Goal: Transaction & Acquisition: Subscribe to service/newsletter

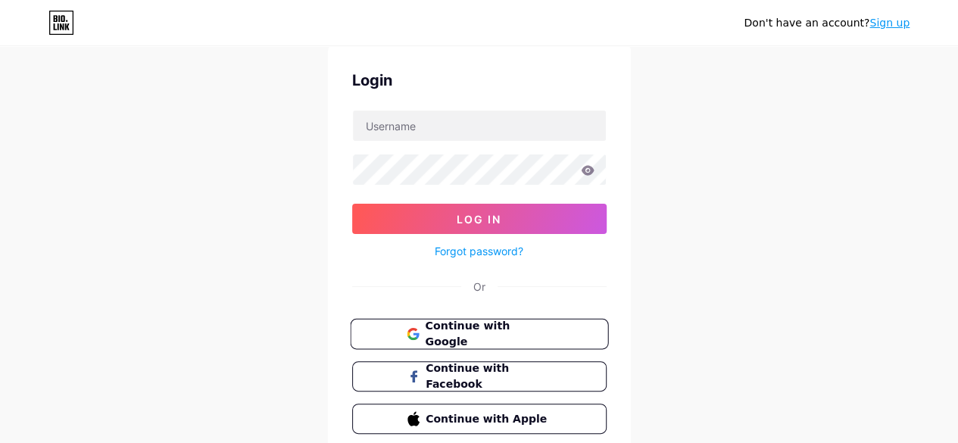
scroll to position [76, 0]
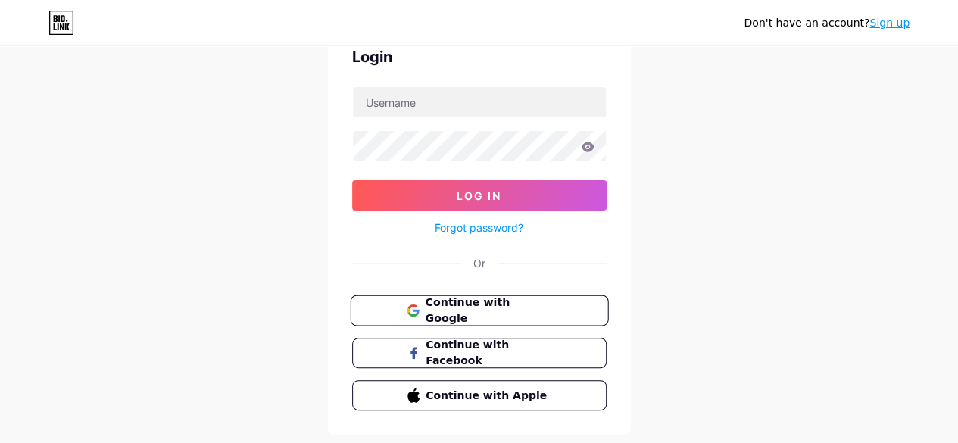
click at [526, 309] on span "Continue with Google" at bounding box center [488, 311] width 126 height 33
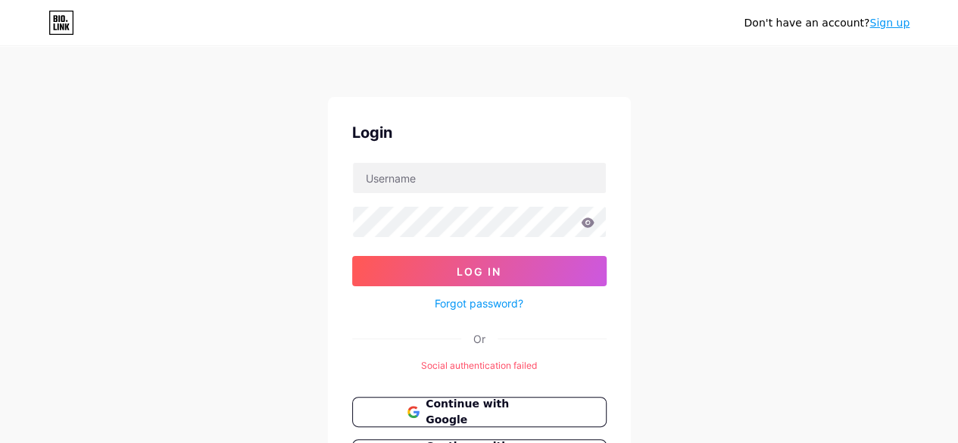
click at [889, 27] on link "Sign up" at bounding box center [889, 23] width 40 height 12
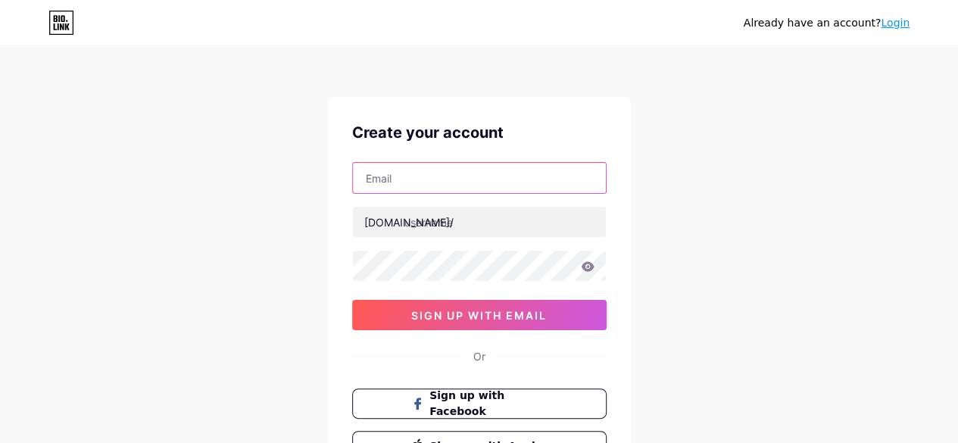
click at [485, 184] on input "text" at bounding box center [479, 178] width 253 height 30
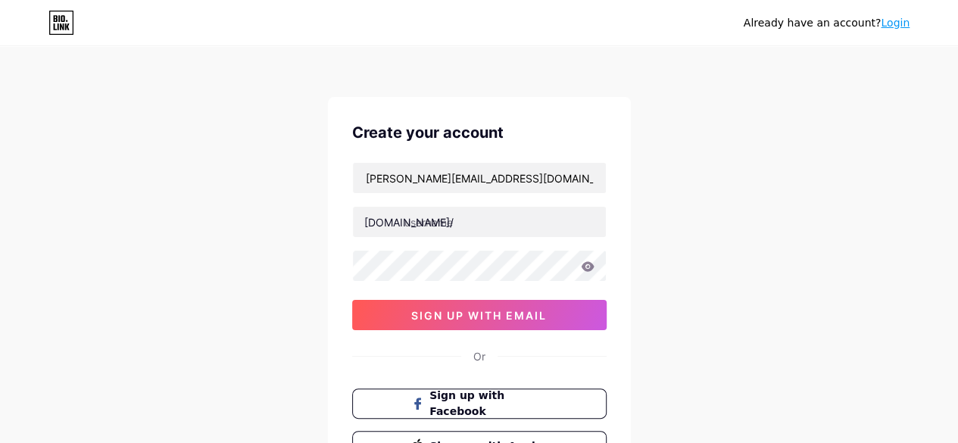
click at [452, 155] on div "Create your account [PERSON_NAME][EMAIL_ADDRESS][DOMAIN_NAME] [DOMAIN_NAME]/ 0c…" at bounding box center [479, 291] width 303 height 388
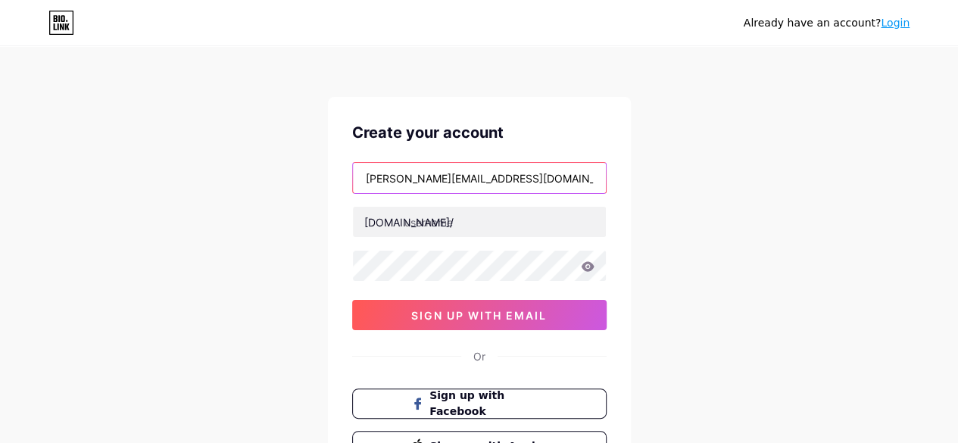
click at [466, 170] on input "[PERSON_NAME][EMAIL_ADDRESS][DOMAIN_NAME]" at bounding box center [479, 178] width 253 height 30
type input "[EMAIL_ADDRESS][DOMAIN_NAME]"
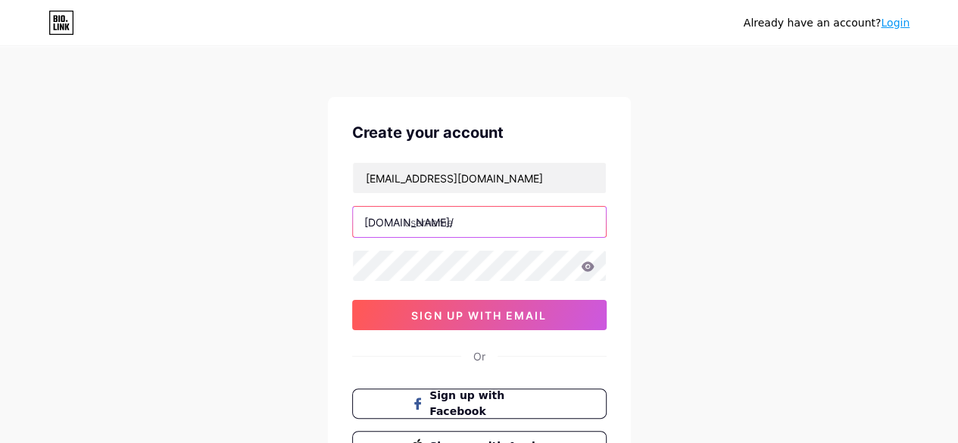
click at [479, 230] on input "text" at bounding box center [479, 222] width 253 height 30
type input "haagendazs"
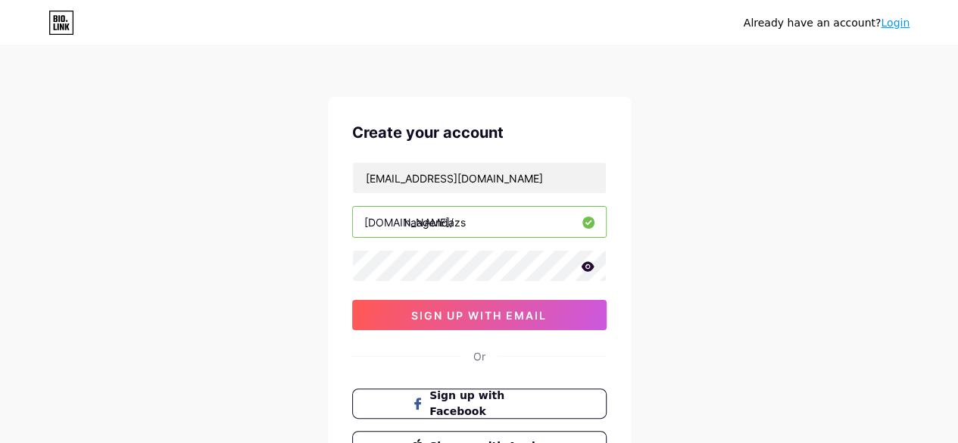
click at [590, 267] on icon at bounding box center [587, 266] width 13 height 10
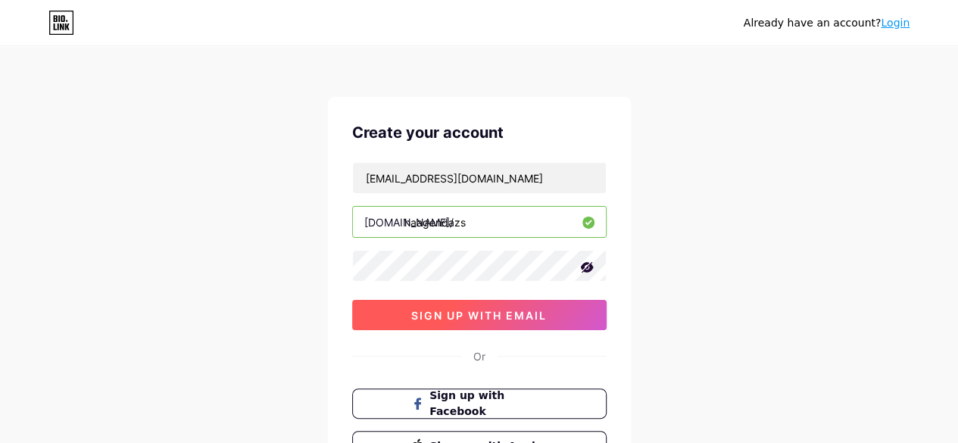
click at [547, 314] on button "sign up with email" at bounding box center [479, 315] width 254 height 30
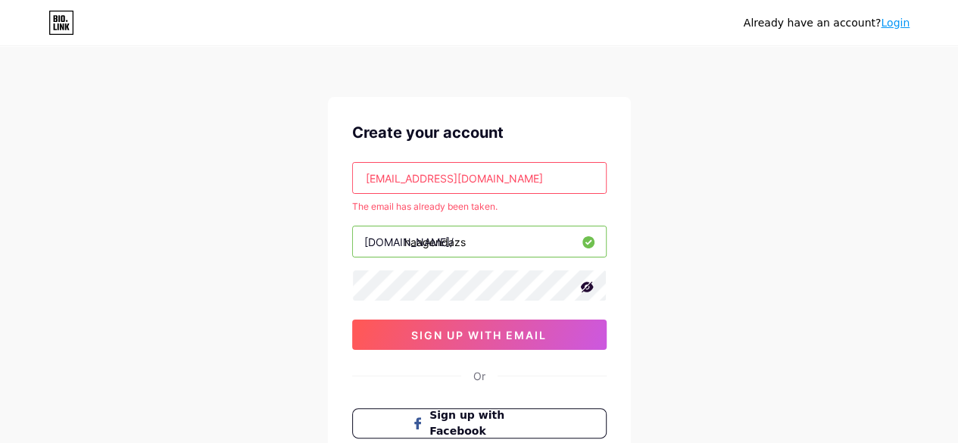
click at [409, 182] on input "[EMAIL_ADDRESS][DOMAIN_NAME]" at bounding box center [479, 178] width 253 height 30
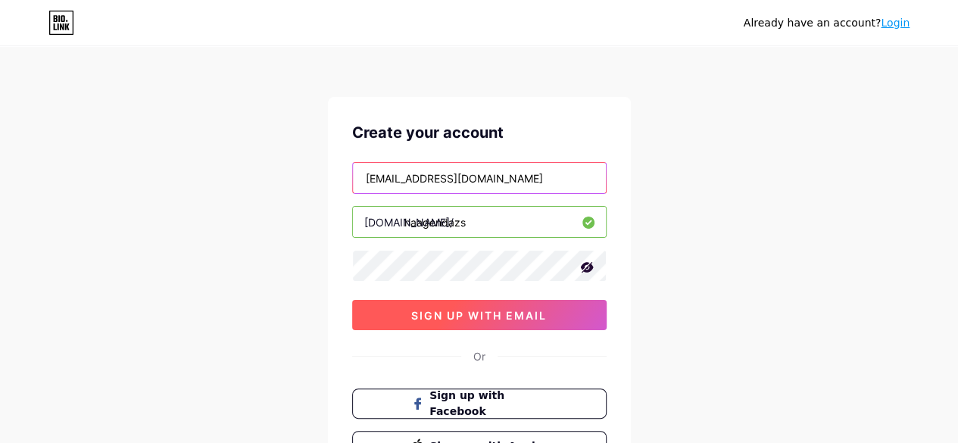
type input "[EMAIL_ADDRESS][DOMAIN_NAME]"
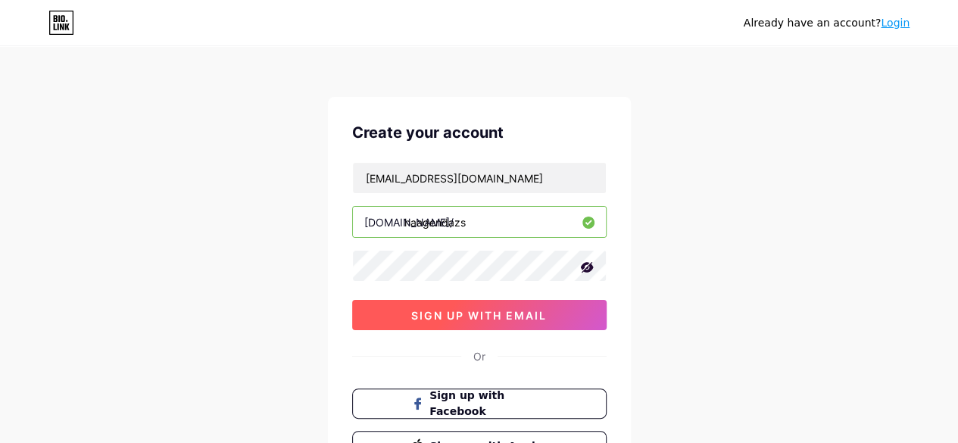
click at [545, 316] on span "sign up with email" at bounding box center [479, 315] width 136 height 13
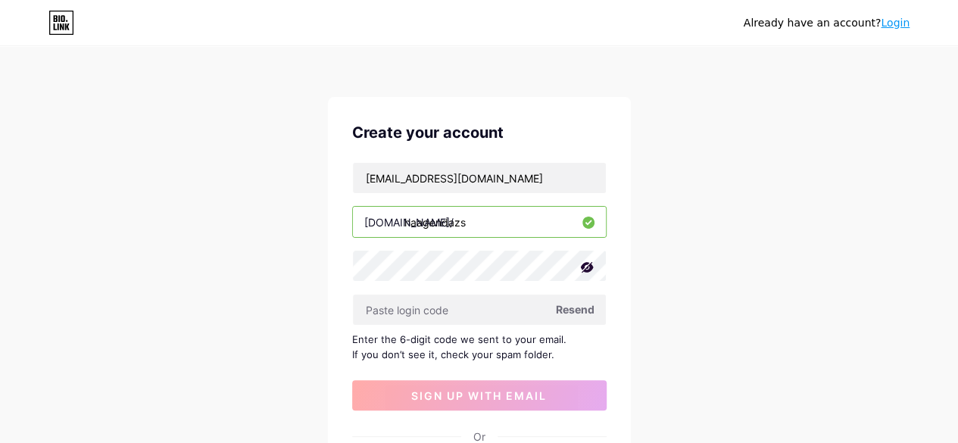
click at [567, 311] on span "Resend" at bounding box center [575, 309] width 39 height 16
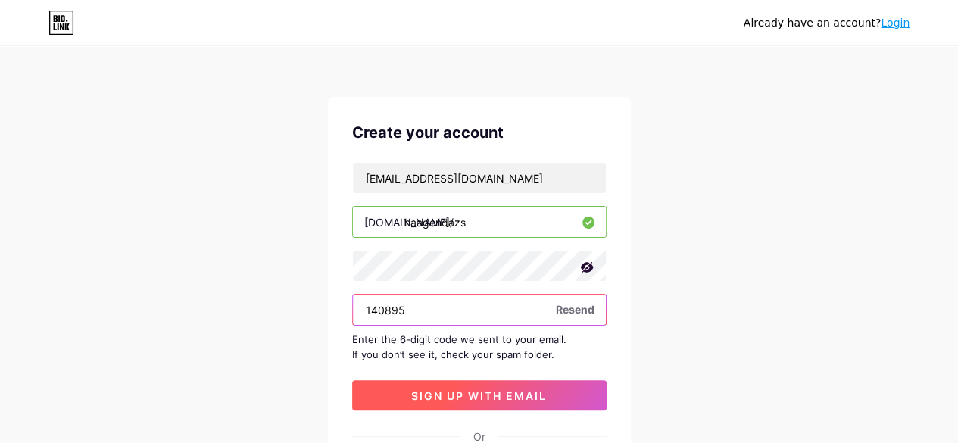
type input "140895"
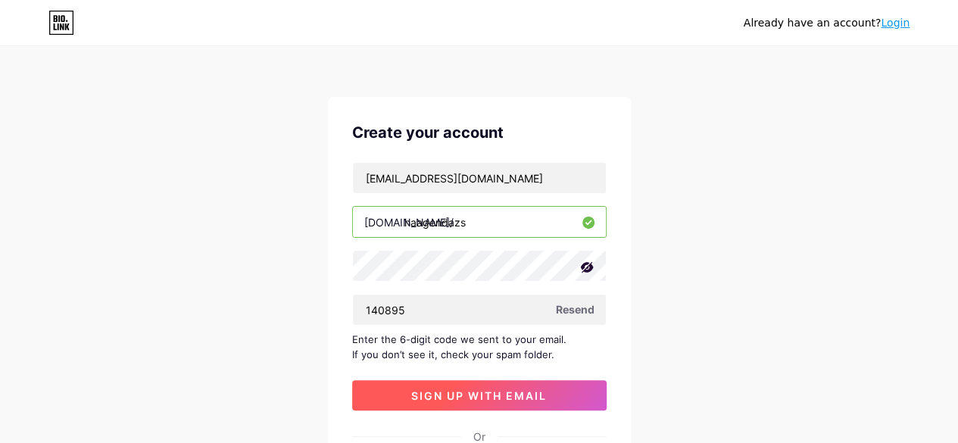
click at [408, 396] on button "sign up with email" at bounding box center [479, 395] width 254 height 30
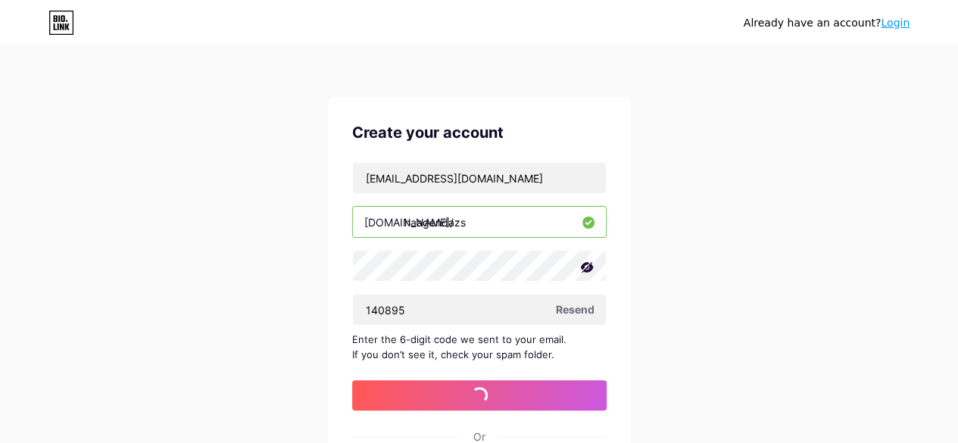
drag, startPoint x: 341, startPoint y: 334, endPoint x: 559, endPoint y: 348, distance: 218.5
click at [559, 348] on div "Create your account [EMAIL_ADDRESS][DOMAIN_NAME] [DOMAIN_NAME]/ [GEOGRAPHIC_DAT…" at bounding box center [479, 331] width 303 height 469
click at [559, 348] on div "Enter the 6-digit code we sent to your email. If you don’t see it, check your s…" at bounding box center [479, 347] width 254 height 30
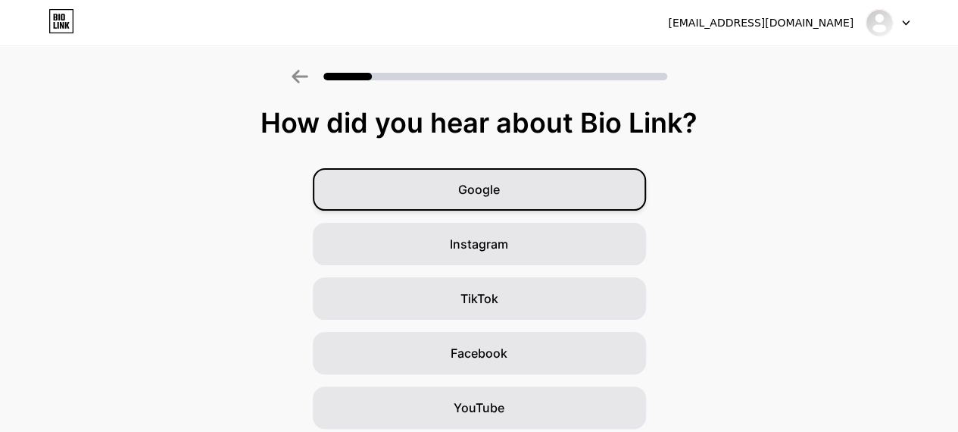
click at [545, 194] on div "Google" at bounding box center [479, 189] width 333 height 42
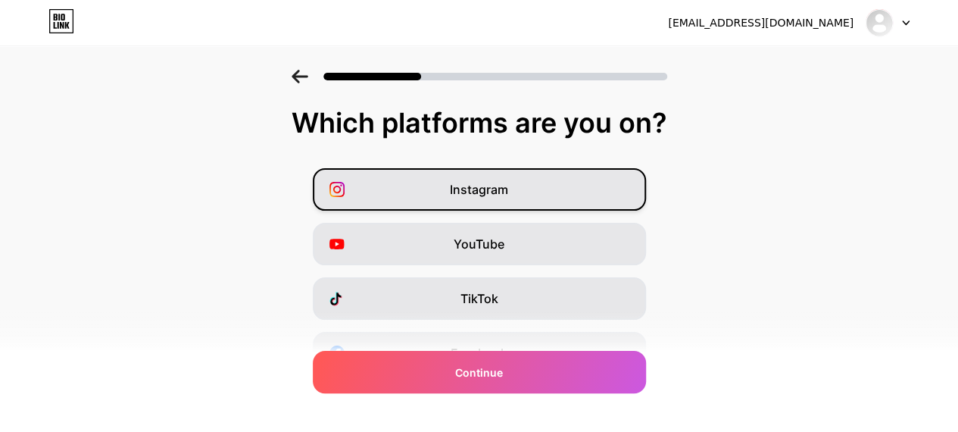
click at [521, 205] on div "Instagram" at bounding box center [479, 189] width 333 height 42
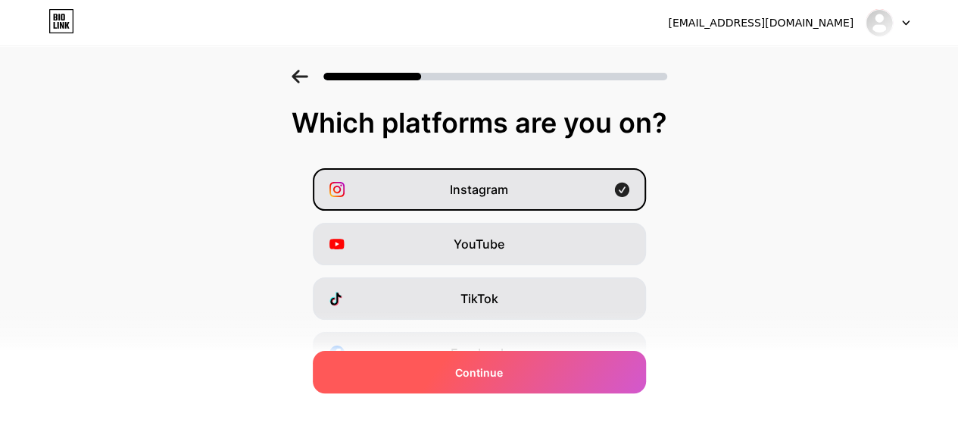
click at [574, 370] on div "Continue" at bounding box center [479, 372] width 333 height 42
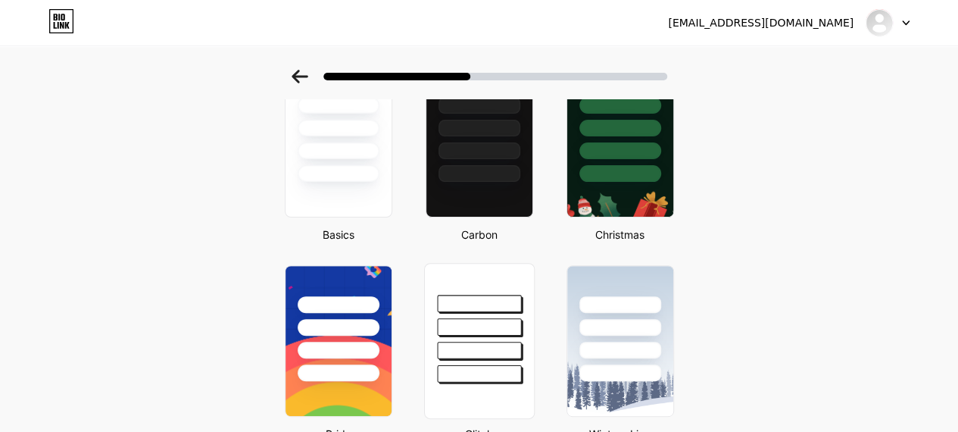
scroll to position [227, 0]
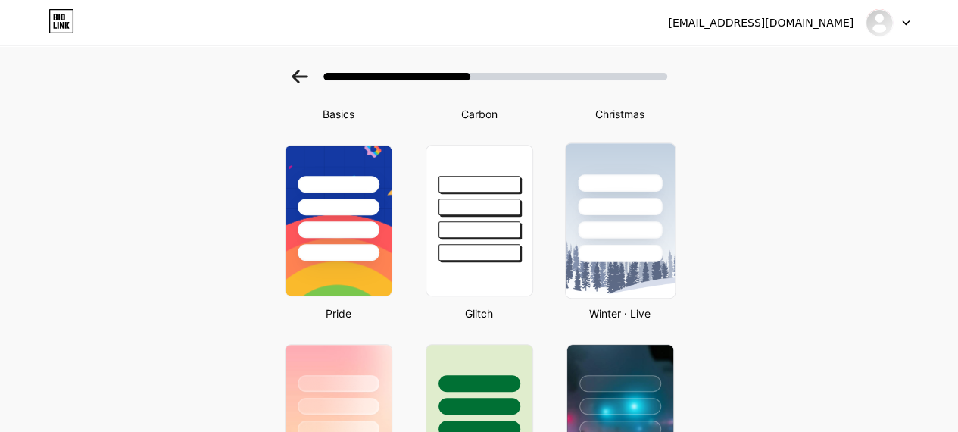
click at [603, 217] on div at bounding box center [619, 202] width 109 height 119
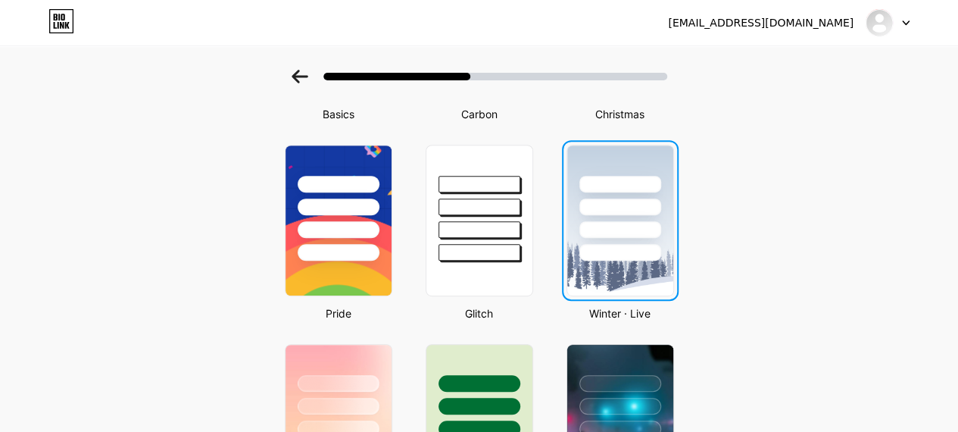
scroll to position [0, 0]
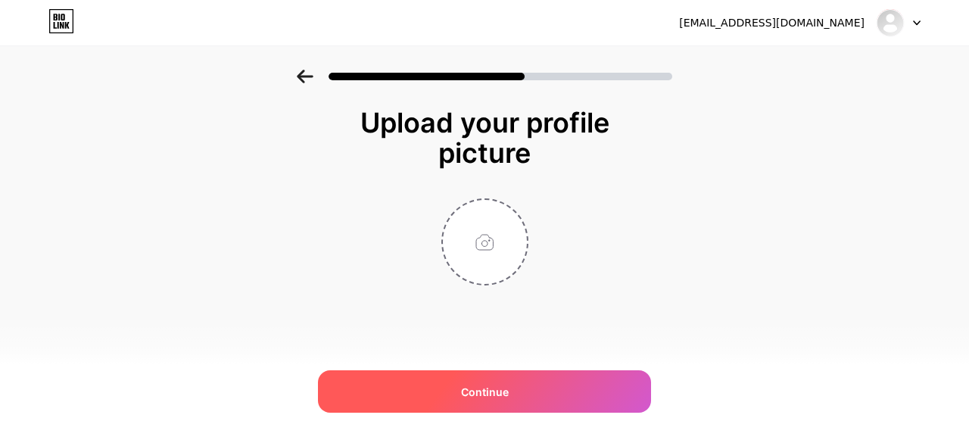
click at [489, 381] on div "Continue" at bounding box center [484, 391] width 333 height 42
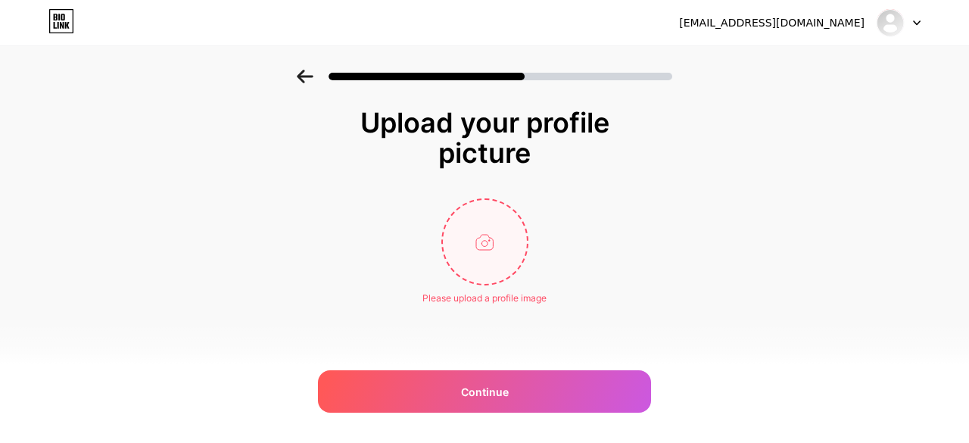
click at [472, 248] on input "file" at bounding box center [485, 242] width 84 height 84
click at [506, 237] on input "file" at bounding box center [485, 242] width 84 height 84
type input "C:\fakepath\ESB Minicup_Minicup Pistachio & Cream[1].jpg"
click at [919, 304] on div "Upload your profile picture Please upload a profile image Continue" at bounding box center [484, 225] width 969 height 311
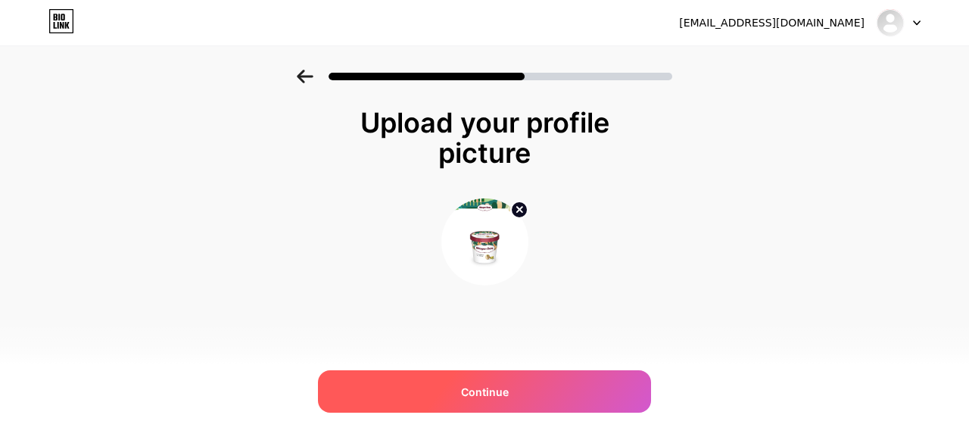
click at [535, 407] on div "Continue" at bounding box center [484, 391] width 333 height 42
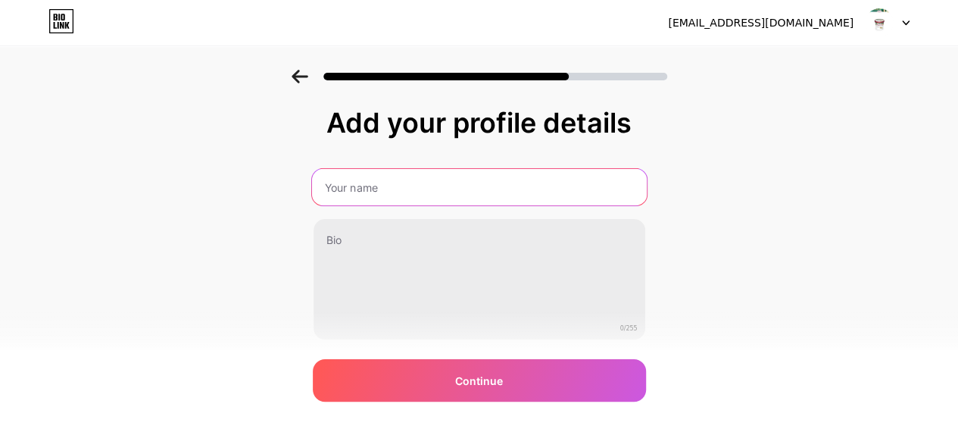
click at [395, 202] on input "text" at bounding box center [478, 187] width 335 height 36
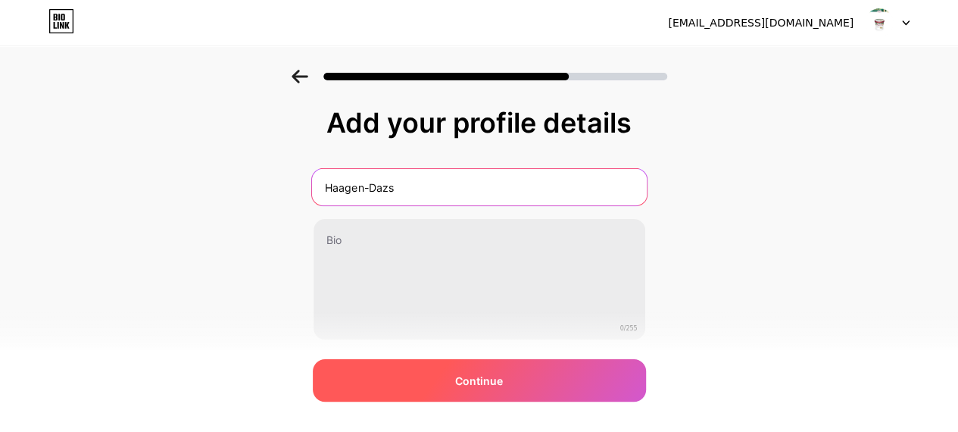
type input "Haagen-Dazs"
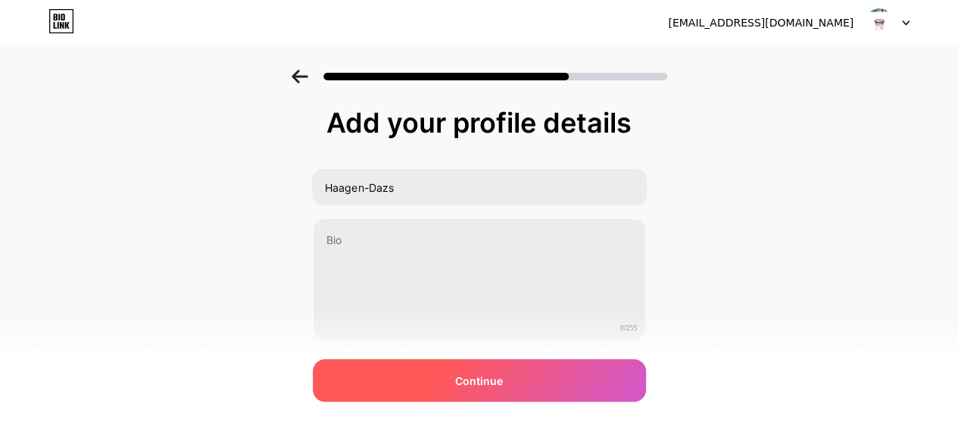
click at [369, 398] on div "Continue" at bounding box center [479, 380] width 333 height 42
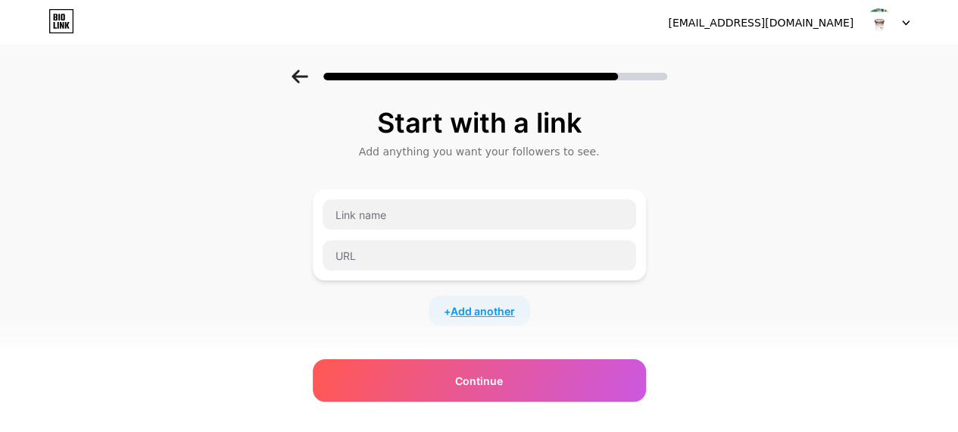
click at [488, 304] on span "Add another" at bounding box center [483, 311] width 64 height 16
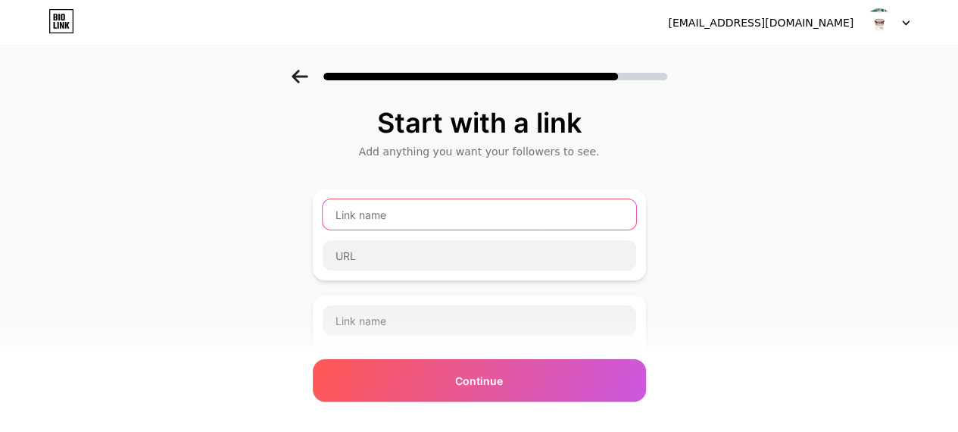
click at [401, 214] on input "text" at bounding box center [479, 214] width 313 height 30
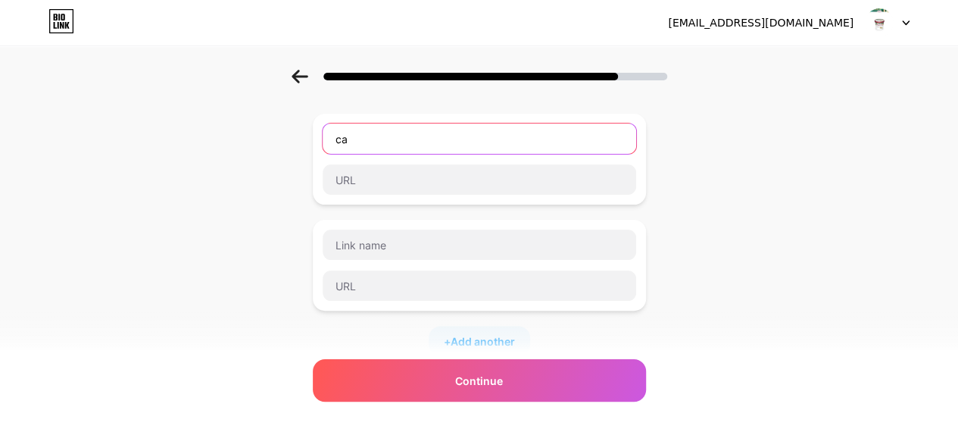
type input "c"
click at [401, 214] on div "Haagen-Dazs + Add another" at bounding box center [479, 235] width 333 height 242
type input "Haagen-[GEOGRAPHIC_DATA] [GEOGRAPHIC_DATA]"
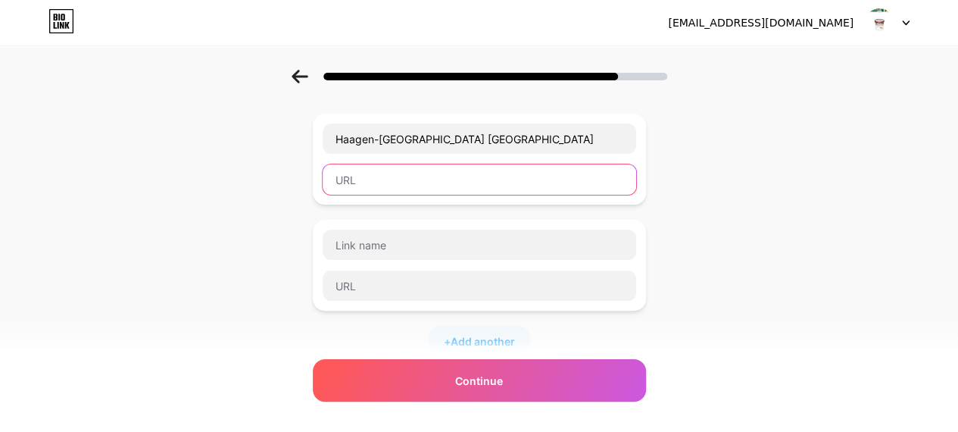
click at [391, 191] on input "text" at bounding box center [479, 179] width 313 height 30
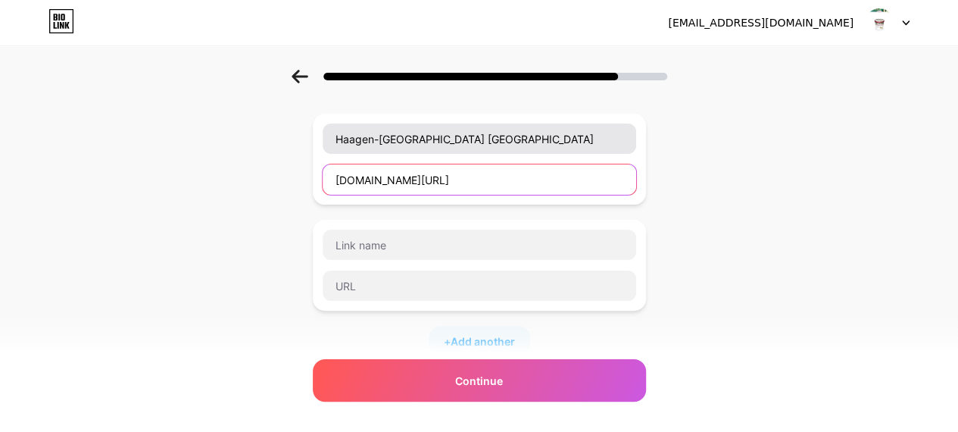
paste input "[URL][DOMAIN_NAME]"
type input "[DOMAIN_NAME][URL][DOMAIN_NAME]"
paste input "[URL][DOMAIN_NAME]"
type input "[URL][DOMAIN_NAME]"
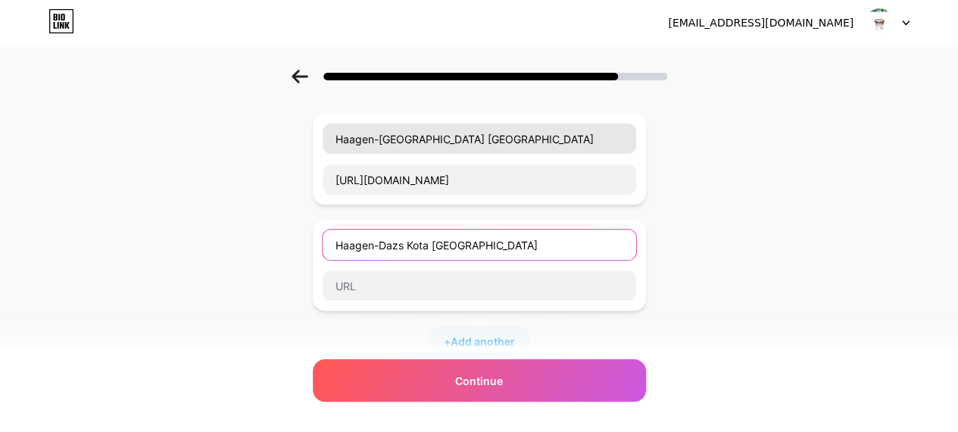
type input "Haagen-Dazs Kota [GEOGRAPHIC_DATA]"
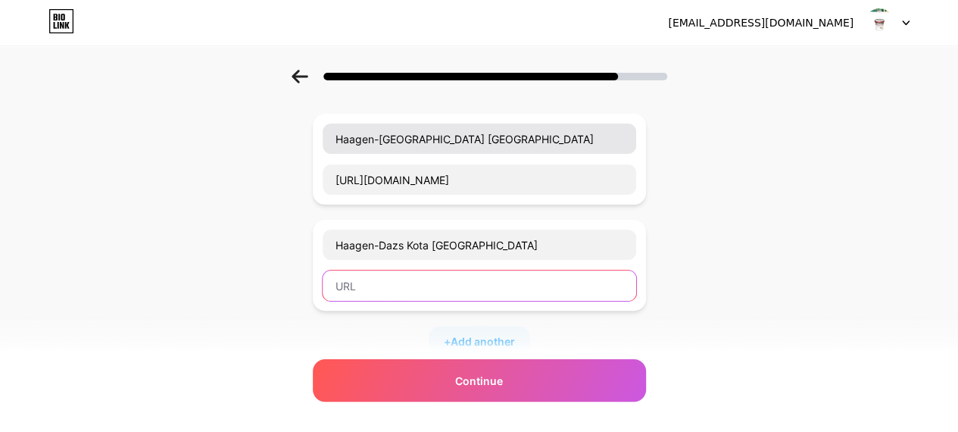
paste input "[PHONE_NUMBER]"
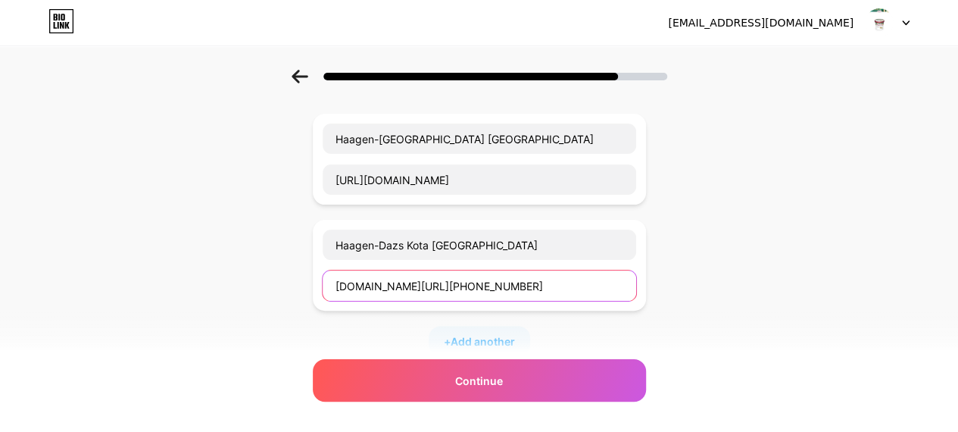
type input "[DOMAIN_NAME][URL][PHONE_NUMBER]"
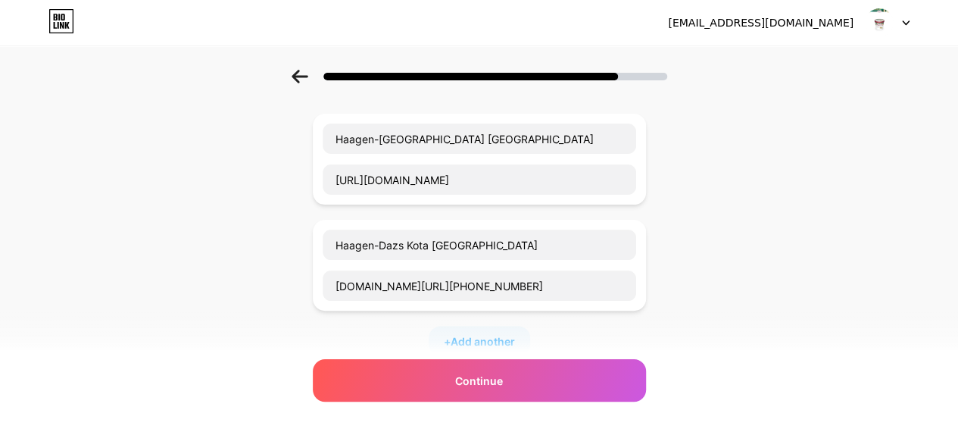
click at [744, 255] on div "Start with a link Add anything you want your followers to see. [GEOGRAPHIC_DATA…" at bounding box center [479, 313] width 958 height 638
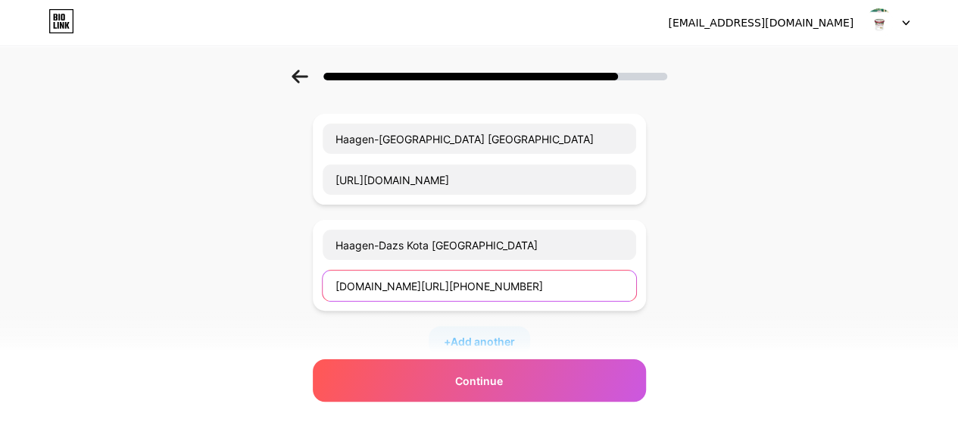
click at [522, 282] on input "[DOMAIN_NAME][URL][PHONE_NUMBER]" at bounding box center [479, 285] width 313 height 30
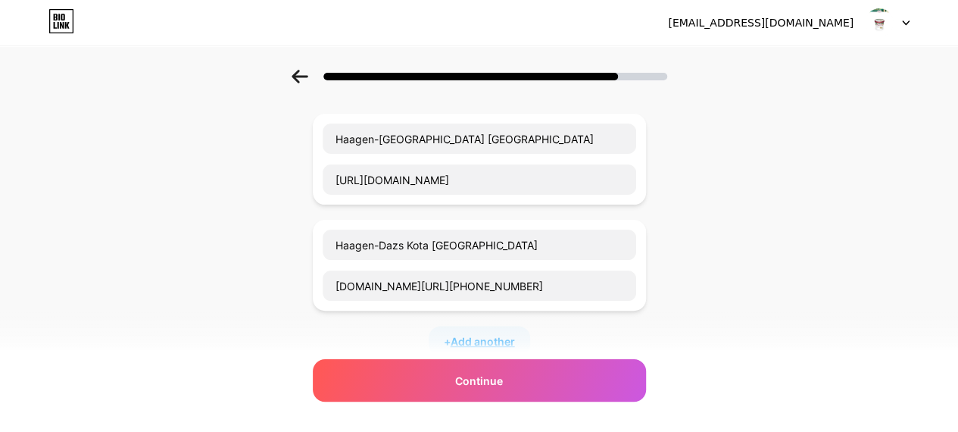
click at [498, 342] on span "Add another" at bounding box center [483, 341] width 64 height 16
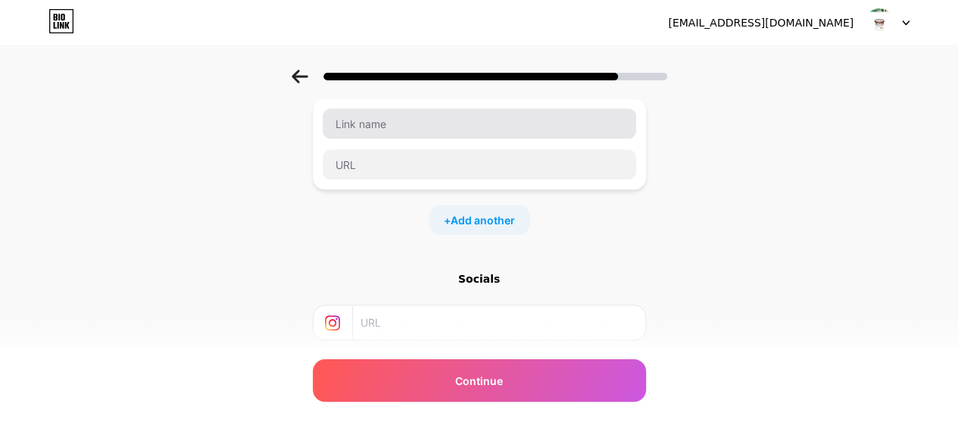
scroll to position [227, 0]
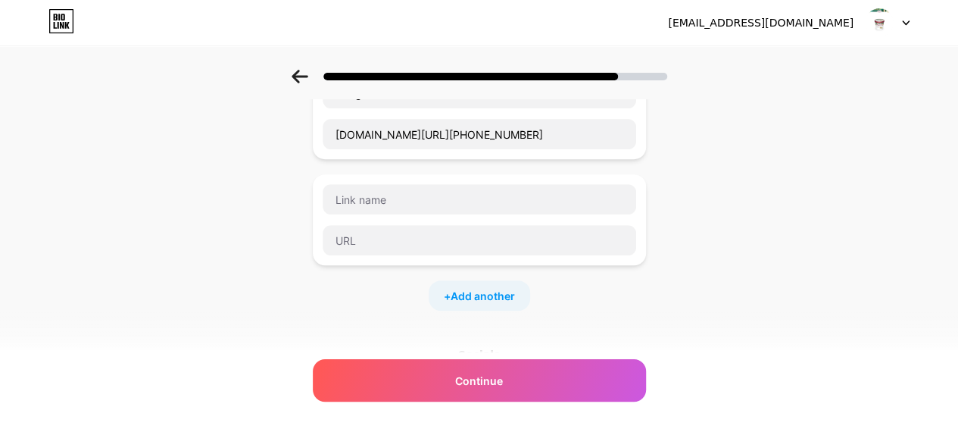
click at [438, 213] on div at bounding box center [479, 219] width 315 height 73
click at [437, 207] on input "text" at bounding box center [479, 199] width 313 height 30
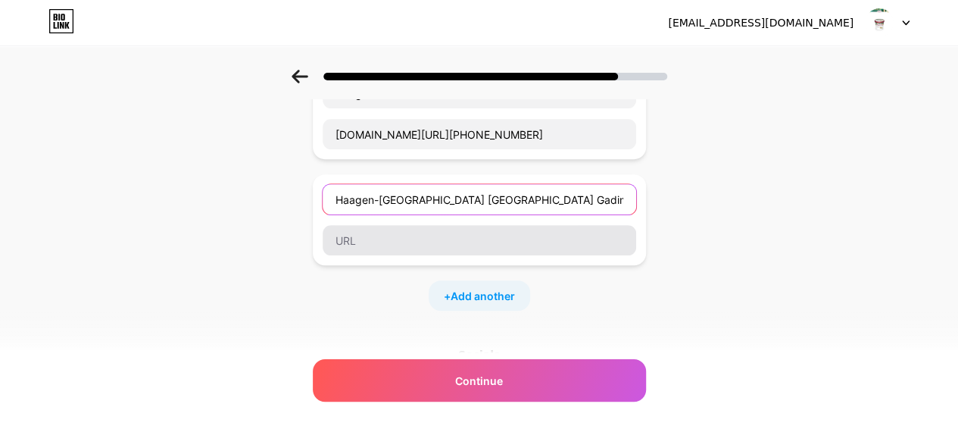
type input "Haagen-[GEOGRAPHIC_DATA] [GEOGRAPHIC_DATA] Gading 1"
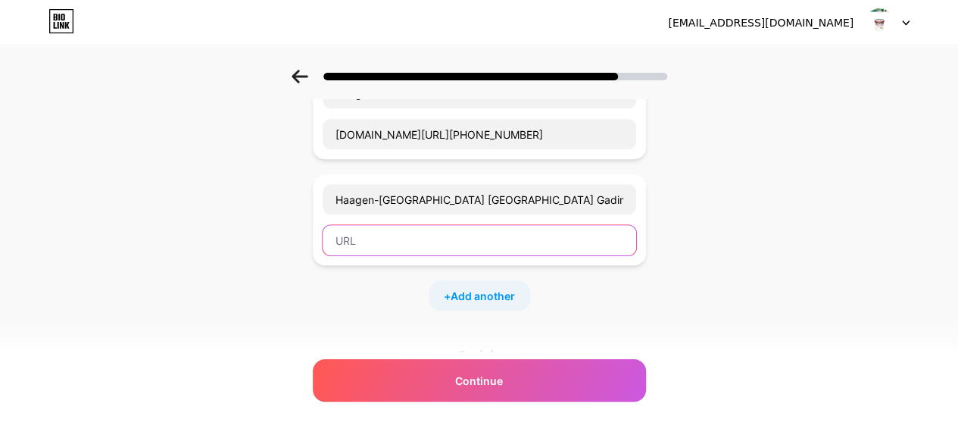
click at [373, 251] on input "text" at bounding box center [479, 240] width 313 height 30
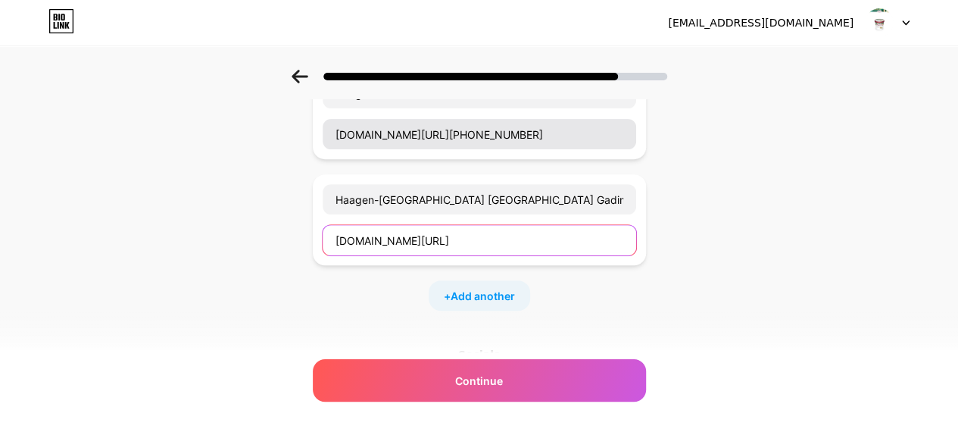
paste input "[PHONE_NUMBER]"
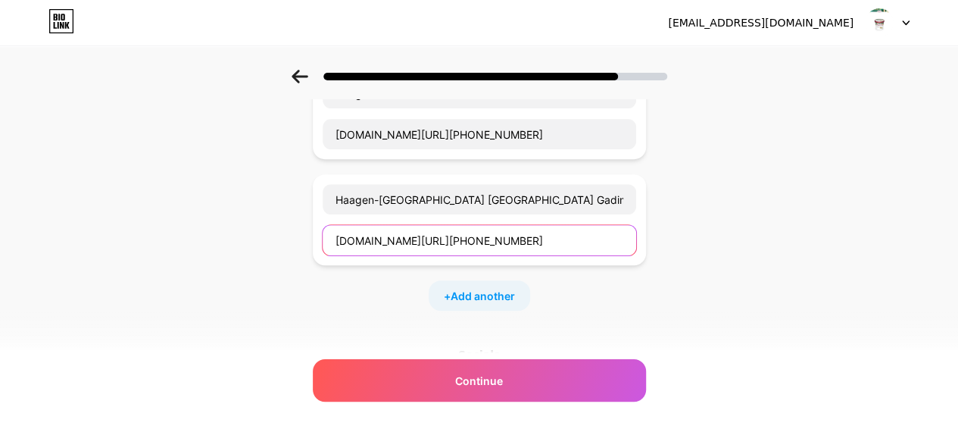
click at [409, 235] on input "[DOMAIN_NAME][URL][PHONE_NUMBER]" at bounding box center [479, 240] width 313 height 30
type input "[DOMAIN_NAME][URL][PHONE_NUMBER]"
click at [577, 304] on div "+ Add another" at bounding box center [479, 295] width 333 height 30
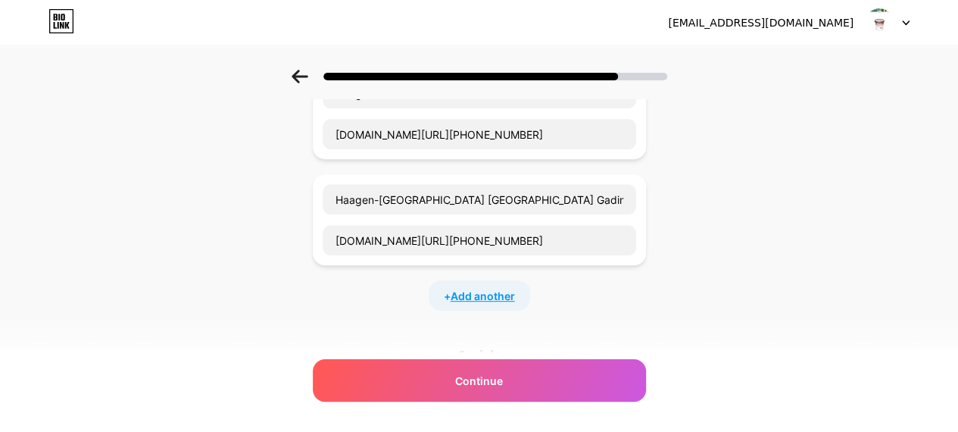
click at [503, 296] on span "Add another" at bounding box center [483, 296] width 64 height 16
type input "C"
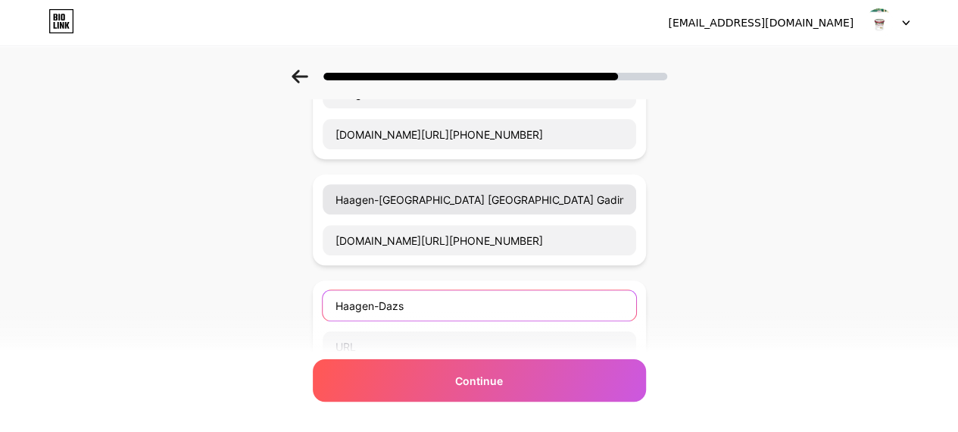
type input "Haagen-Dazs"
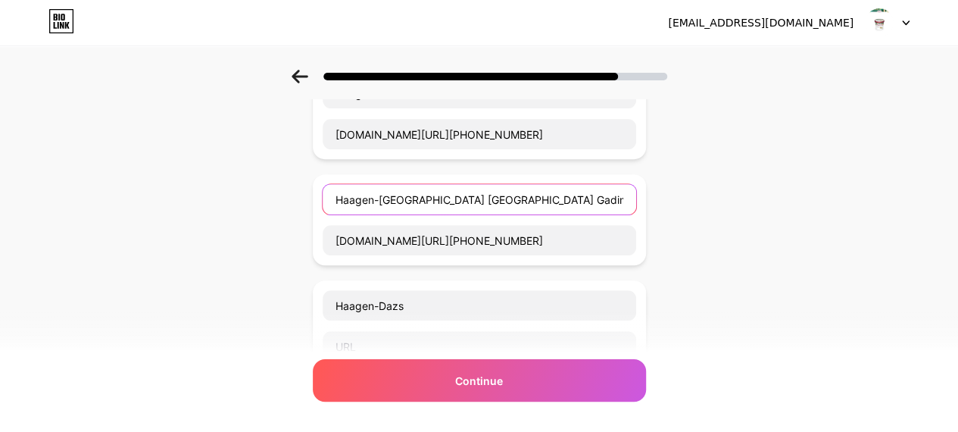
click at [410, 194] on input "Haagen-[GEOGRAPHIC_DATA] [GEOGRAPHIC_DATA] Gading 1" at bounding box center [479, 199] width 313 height 30
click at [458, 195] on input "Haagen-[GEOGRAPHIC_DATA] [GEOGRAPHIC_DATA] Gading 1" at bounding box center [479, 199] width 313 height 30
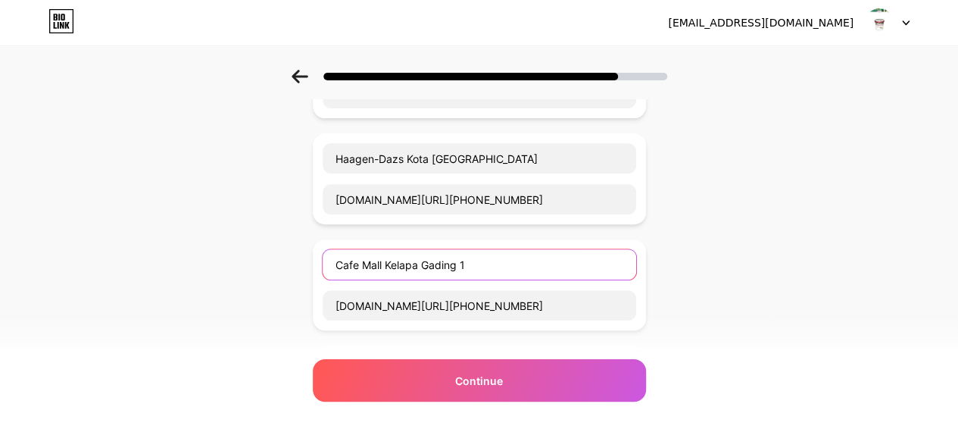
scroll to position [76, 0]
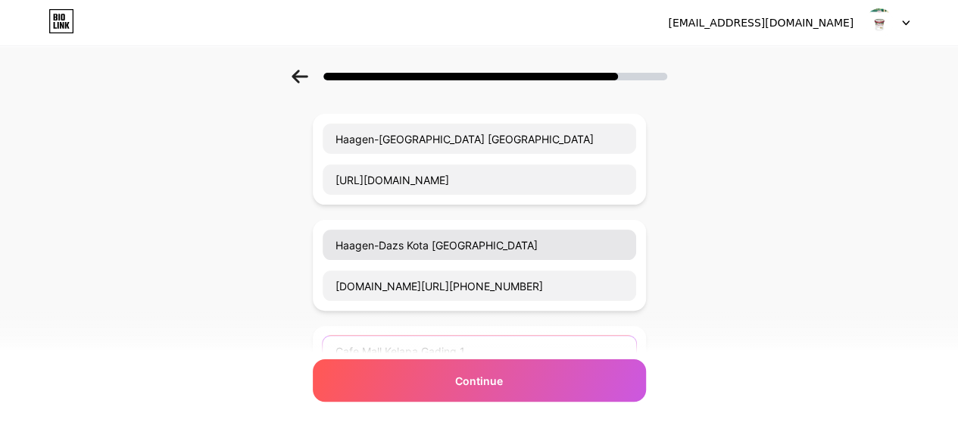
type input "Cafe Mall Kelapa Gading 1"
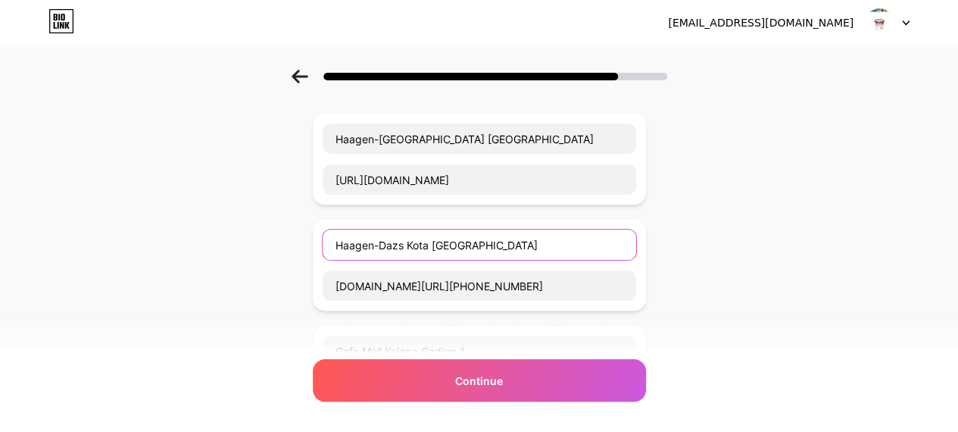
drag, startPoint x: 407, startPoint y: 245, endPoint x: 278, endPoint y: 246, distance: 128.7
click at [278, 246] on div "Start with a link Add anything you want your followers to see. [GEOGRAPHIC_DATA…" at bounding box center [479, 419] width 958 height 850
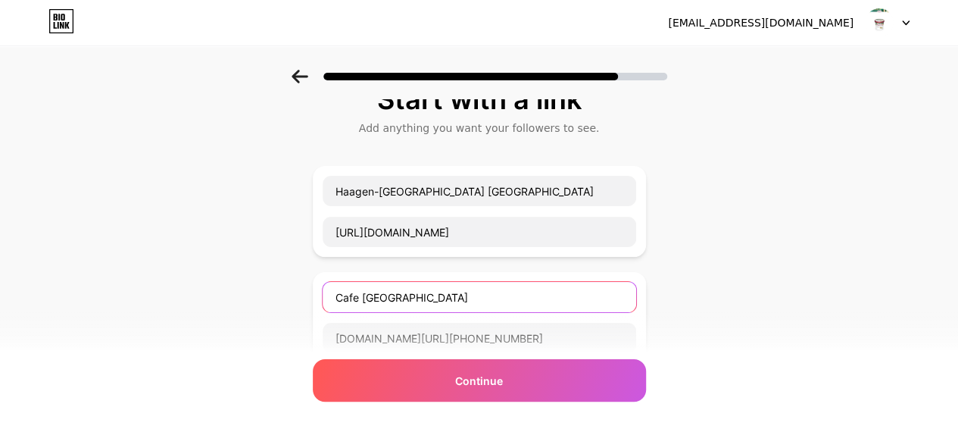
scroll to position [0, 0]
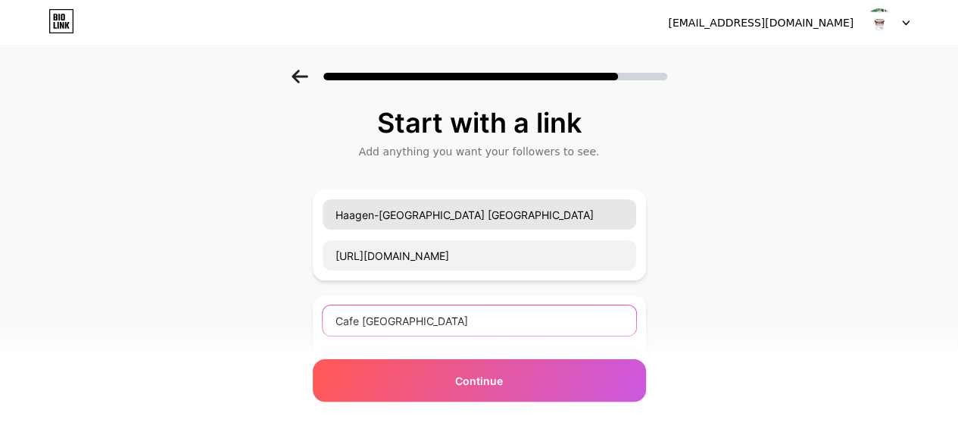
type input "Cafe [GEOGRAPHIC_DATA]"
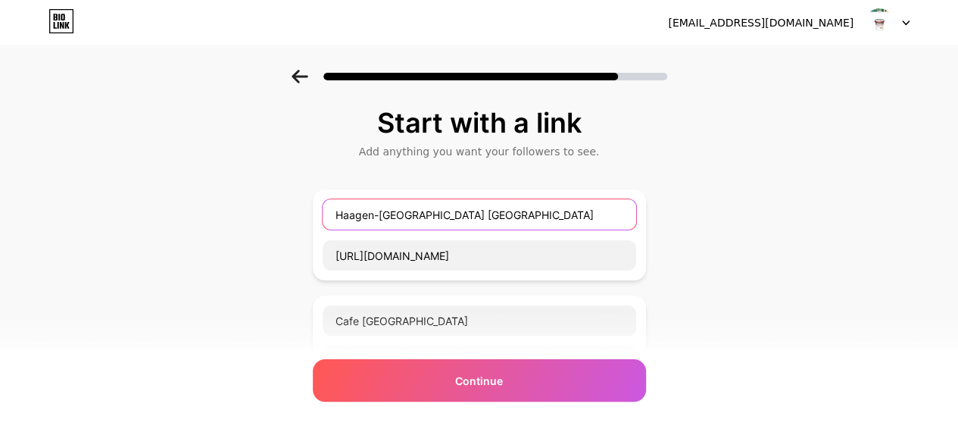
drag, startPoint x: 409, startPoint y: 214, endPoint x: 312, endPoint y: 214, distance: 96.9
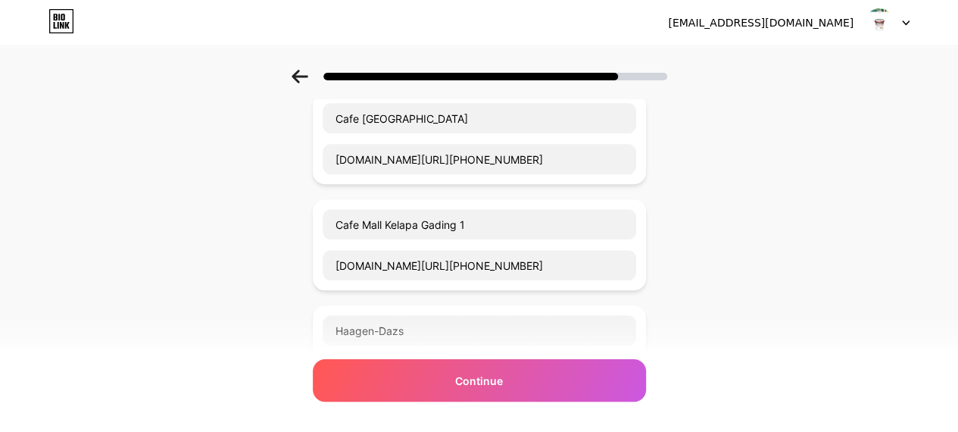
scroll to position [303, 0]
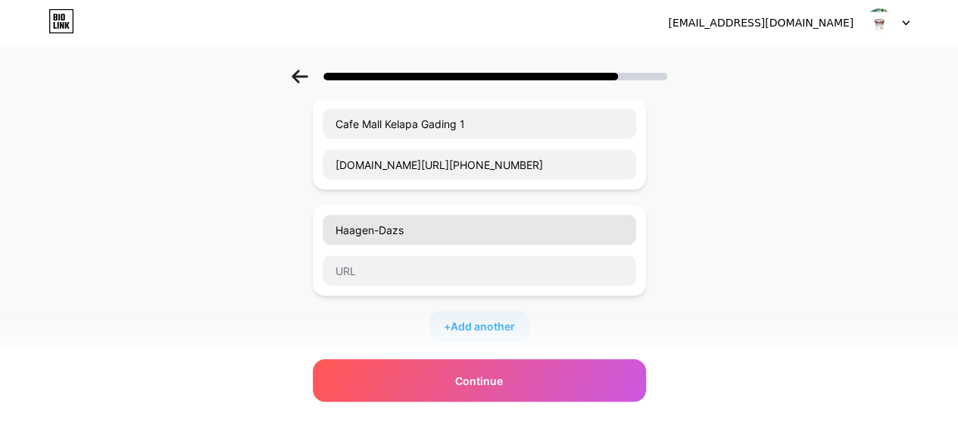
type input "Cafe [GEOGRAPHIC_DATA]"
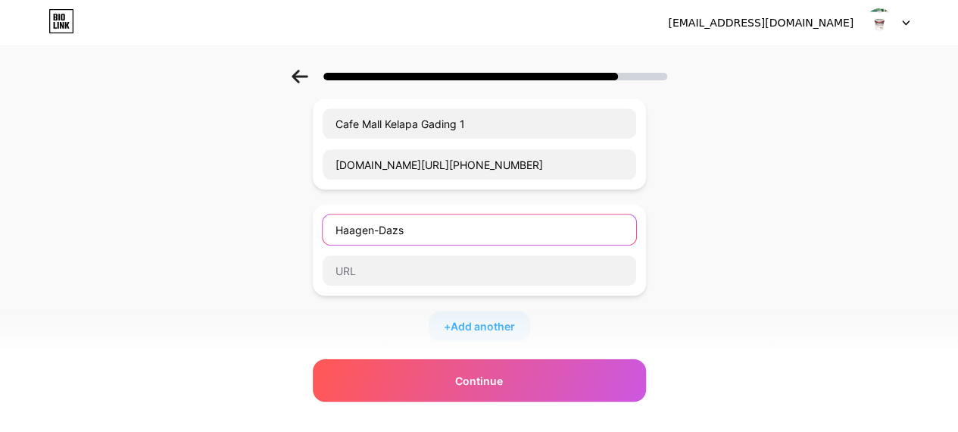
drag, startPoint x: 447, startPoint y: 233, endPoint x: 207, endPoint y: 219, distance: 239.7
click at [207, 219] on div "Start with a link Add anything you want your followers to see. Cafe [GEOGRAPHIC…" at bounding box center [479, 192] width 958 height 850
type input "Cafe Setiabudhi [GEOGRAPHIC_DATA]"
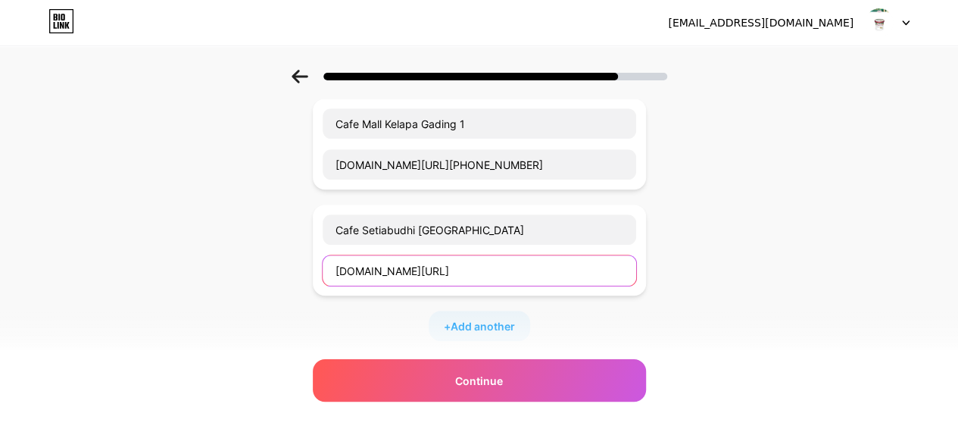
paste input "[PHONE_NUMBER]"
type input "[DOMAIN_NAME][URL][PHONE_NUMBER]"
click at [486, 319] on span "Add another" at bounding box center [483, 326] width 64 height 16
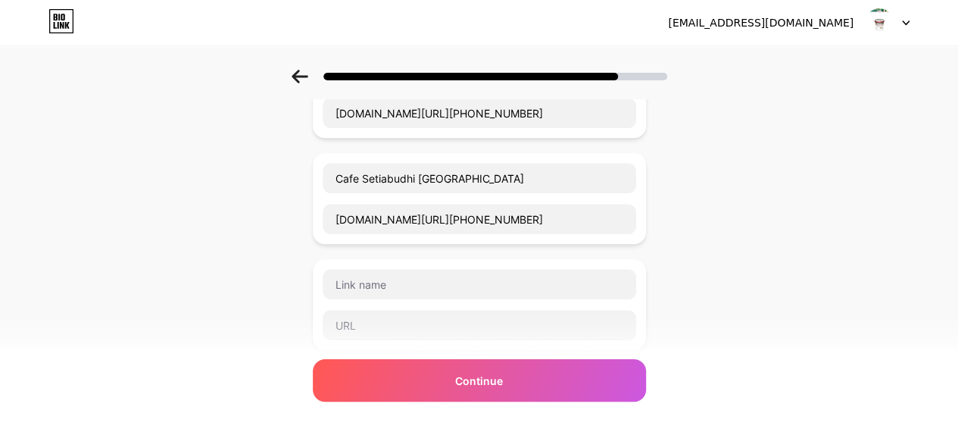
scroll to position [379, 0]
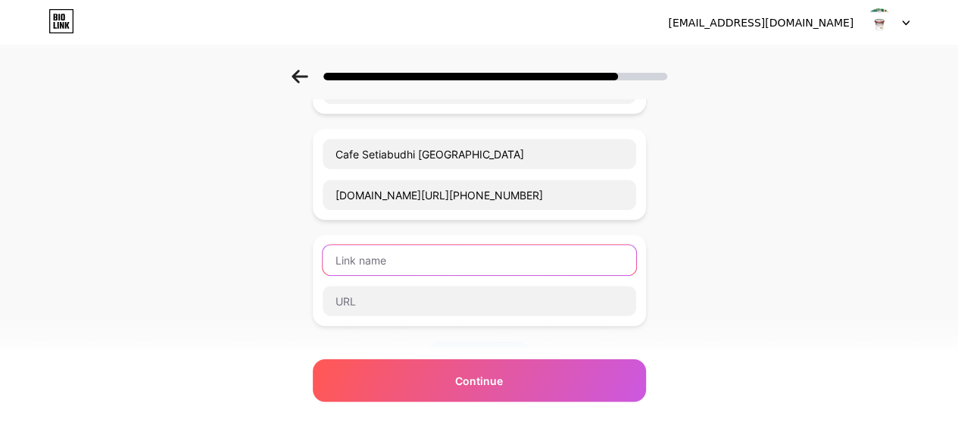
click at [387, 245] on input "text" at bounding box center [479, 260] width 313 height 30
type input "Cafe [GEOGRAPHIC_DATA]"
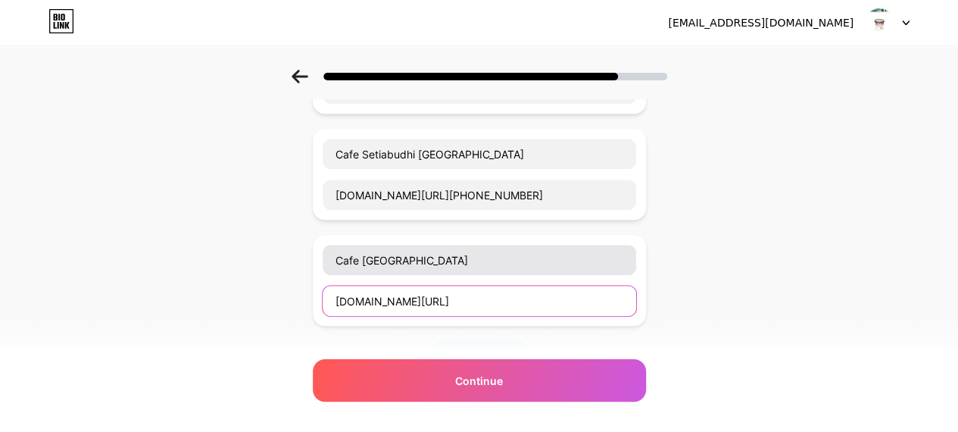
paste input "[PHONE_NUMBER]"
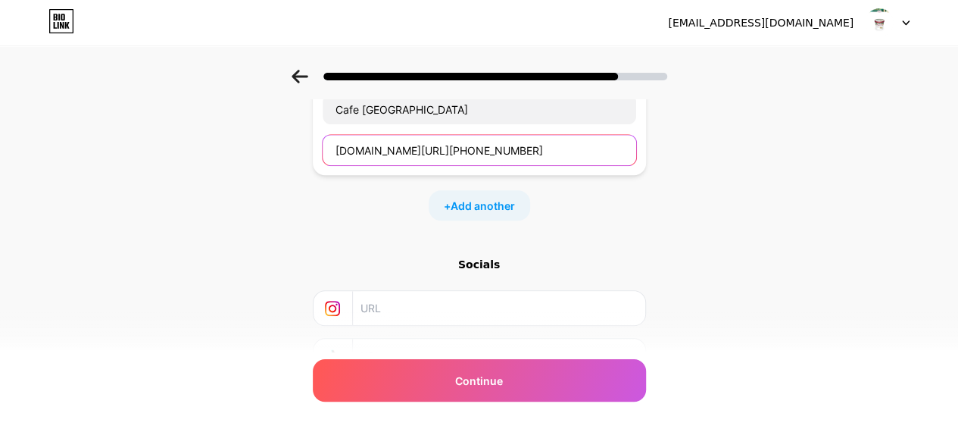
scroll to position [454, 0]
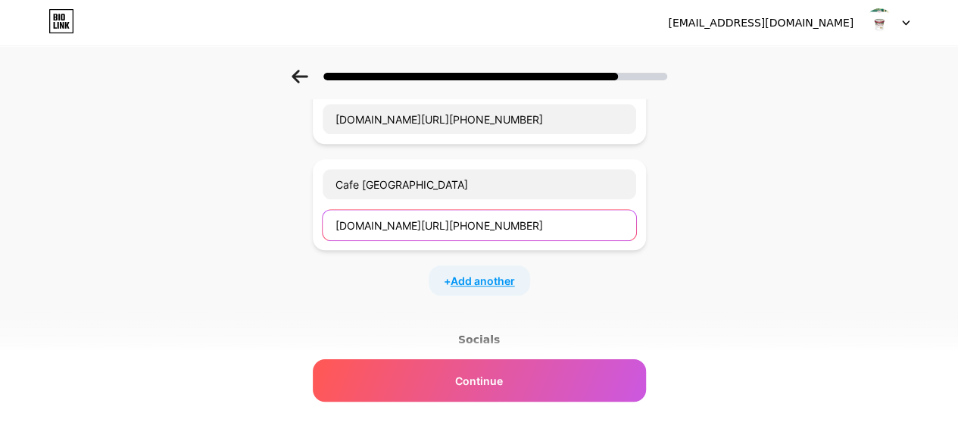
type input "[DOMAIN_NAME][URL][PHONE_NUMBER]"
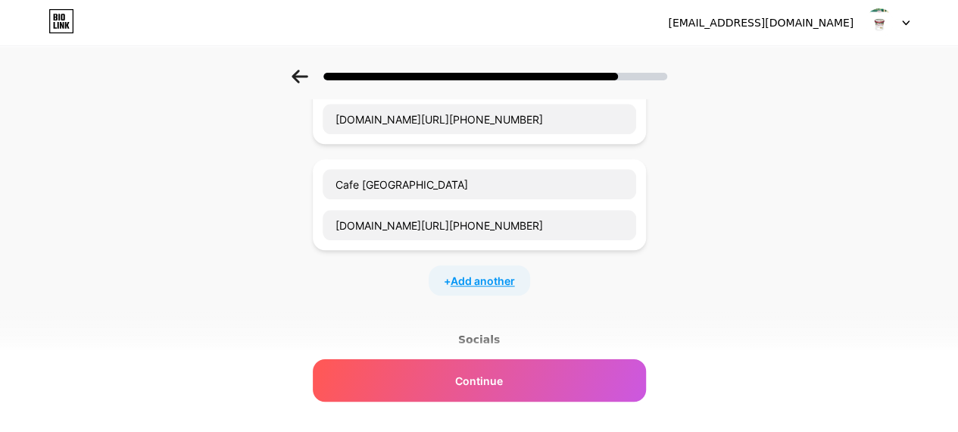
click at [476, 275] on span "Add another" at bounding box center [483, 281] width 64 height 16
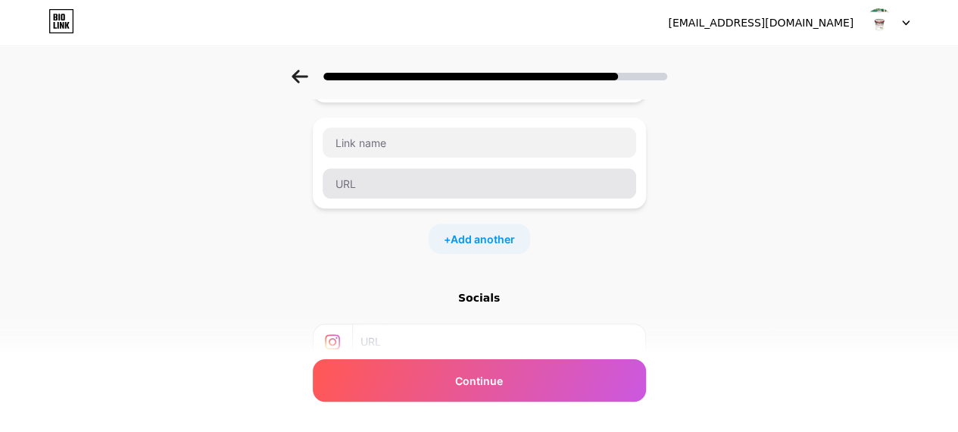
scroll to position [526, 0]
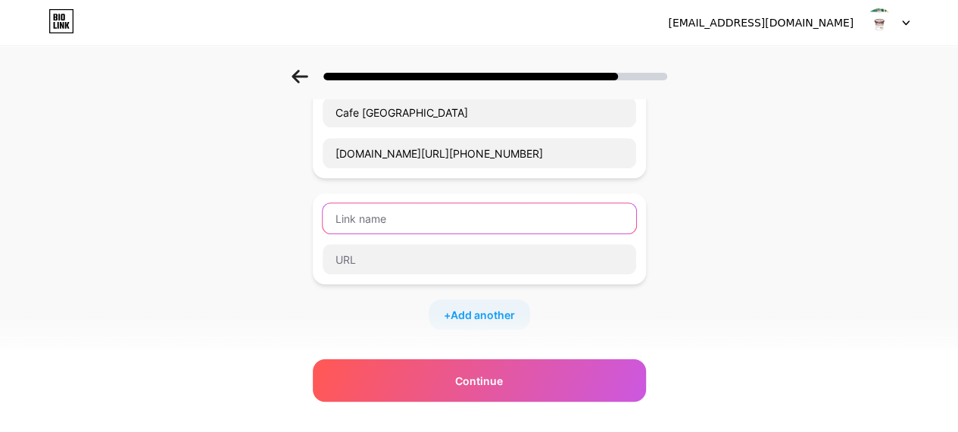
click at [456, 211] on input "text" at bounding box center [479, 218] width 313 height 30
type input "Cafe [GEOGRAPHIC_DATA]"
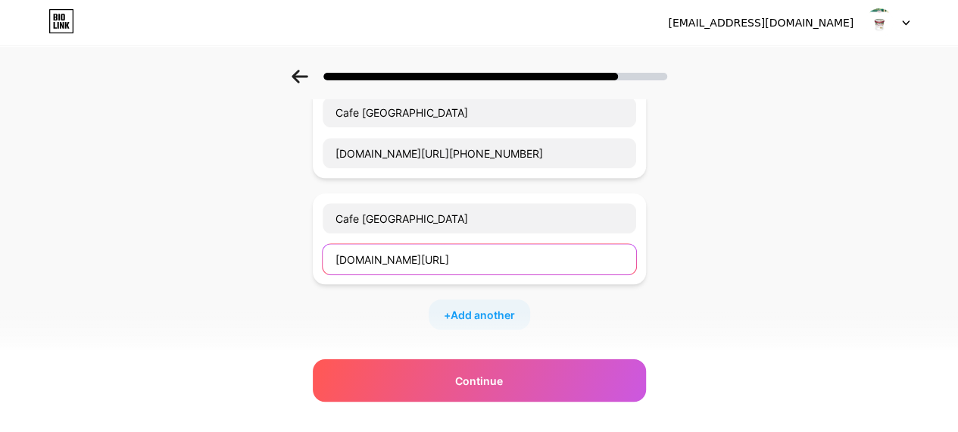
paste input "[PHONE_NUMBER]"
type input "[DOMAIN_NAME][URL][PHONE_NUMBER]"
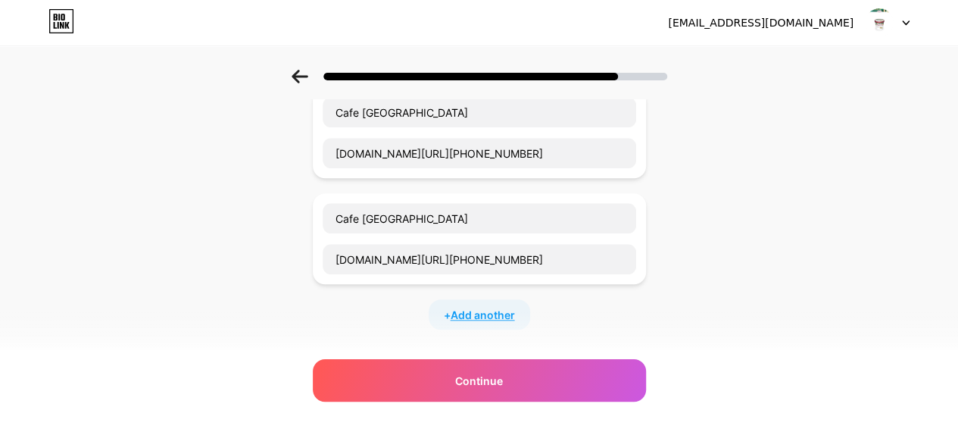
click at [479, 307] on span "Add another" at bounding box center [483, 315] width 64 height 16
click at [468, 309] on input "text" at bounding box center [479, 324] width 313 height 30
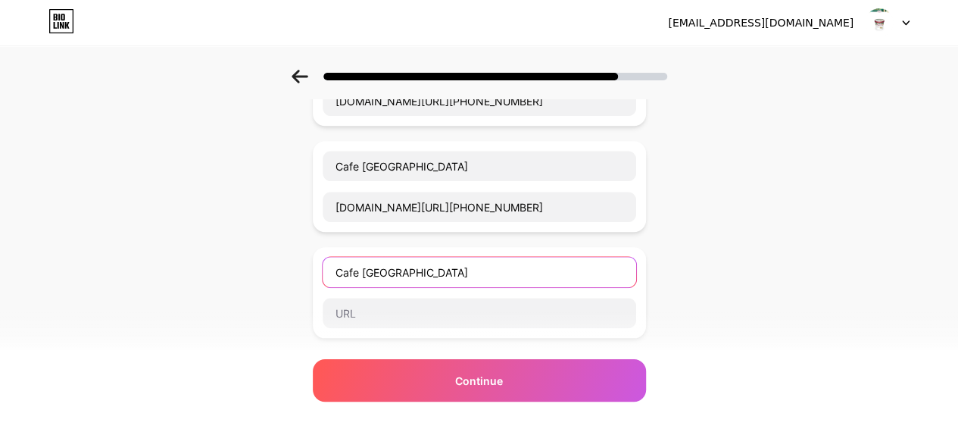
scroll to position [602, 0]
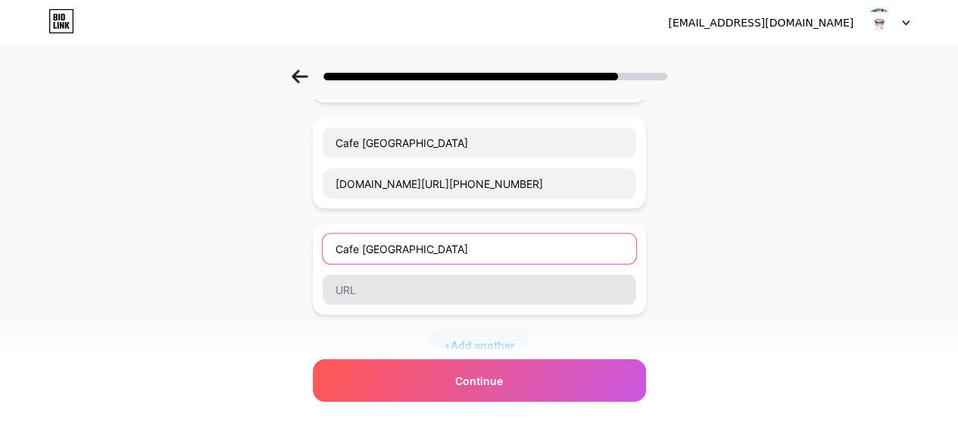
type input "Cafe [GEOGRAPHIC_DATA]"
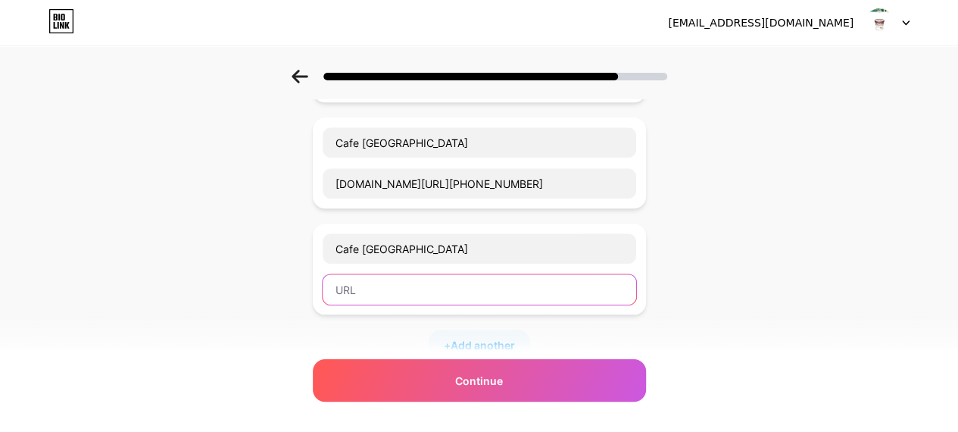
click at [407, 292] on input "text" at bounding box center [479, 289] width 313 height 30
paste input "[PHONE_NUMBER]"
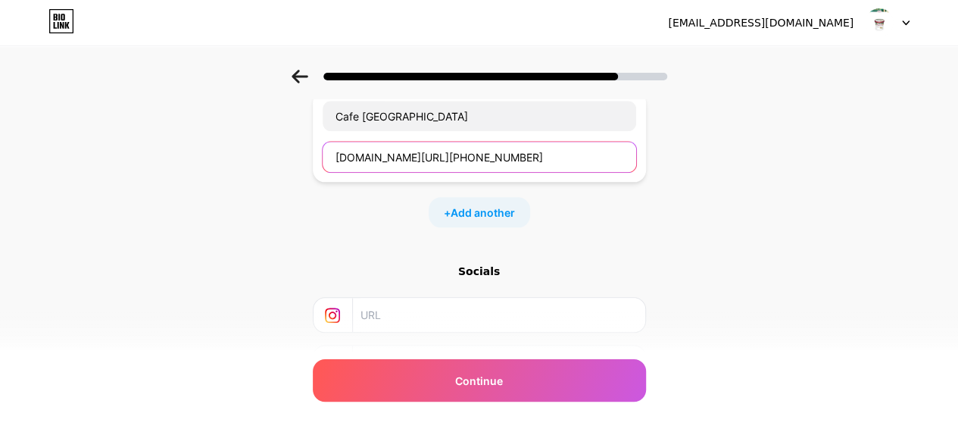
scroll to position [678, 0]
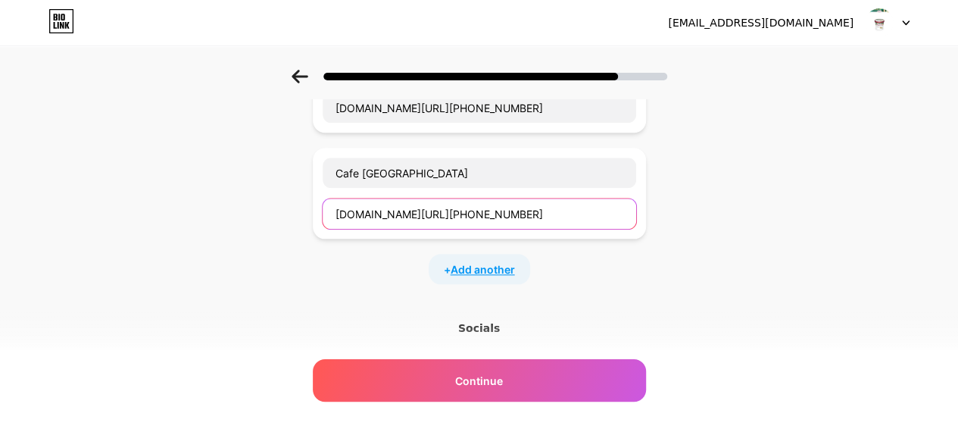
type input "[DOMAIN_NAME][URL][PHONE_NUMBER]"
click at [512, 261] on span "Add another" at bounding box center [483, 269] width 64 height 16
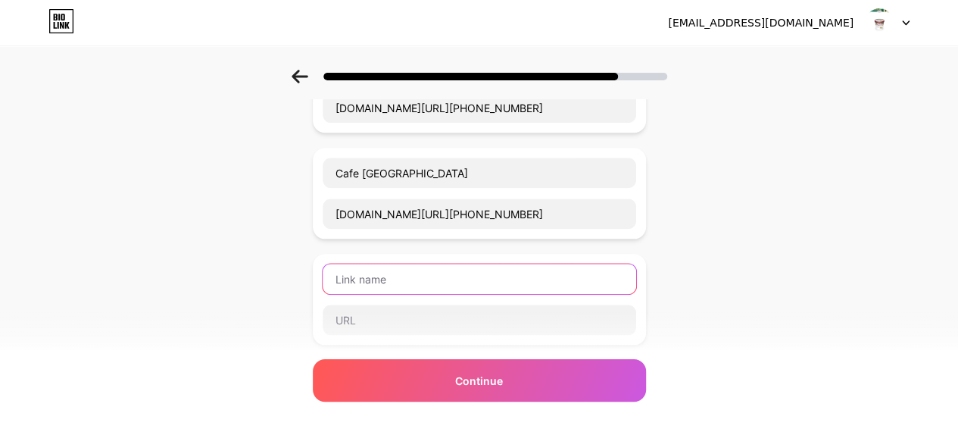
click at [487, 271] on input "text" at bounding box center [479, 278] width 313 height 30
type input "Cafe [GEOGRAPHIC_DATA]"
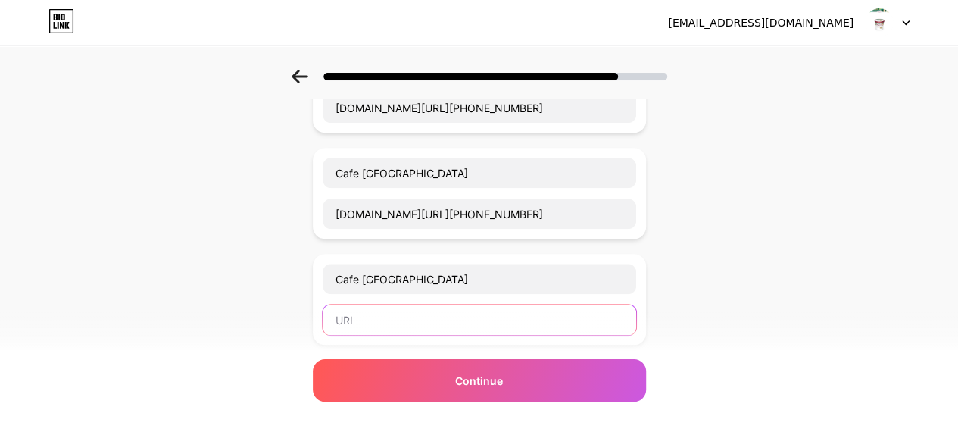
paste input "[PHONE_NUMBER]"
type input "[PHONE_NUMBER]"
type input "m"
paste input "[PHONE_NUMBER]"
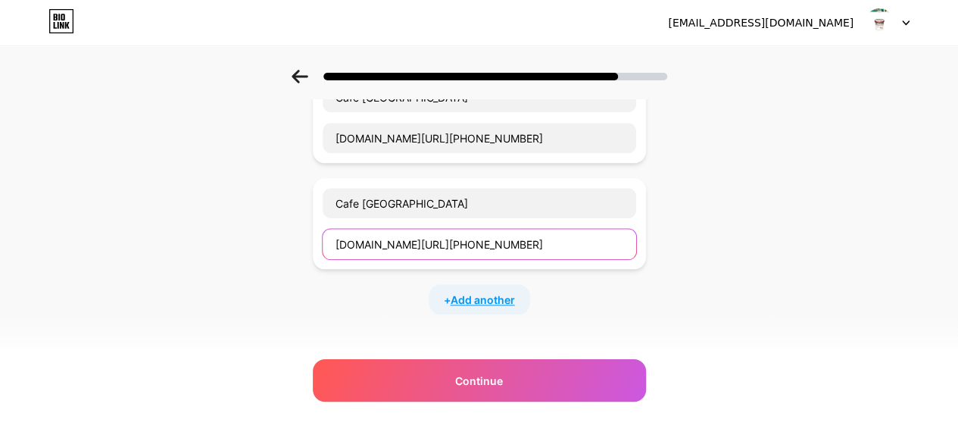
type input "[DOMAIN_NAME][URL][PHONE_NUMBER]"
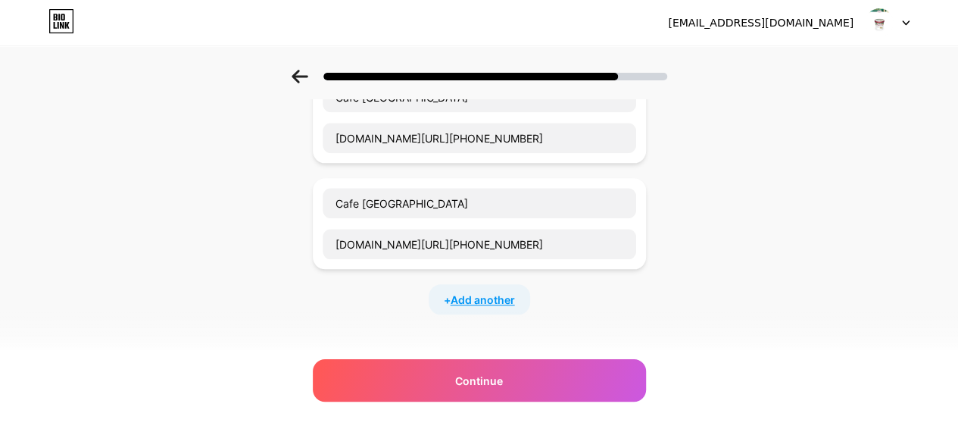
click at [483, 292] on span "Add another" at bounding box center [483, 300] width 64 height 16
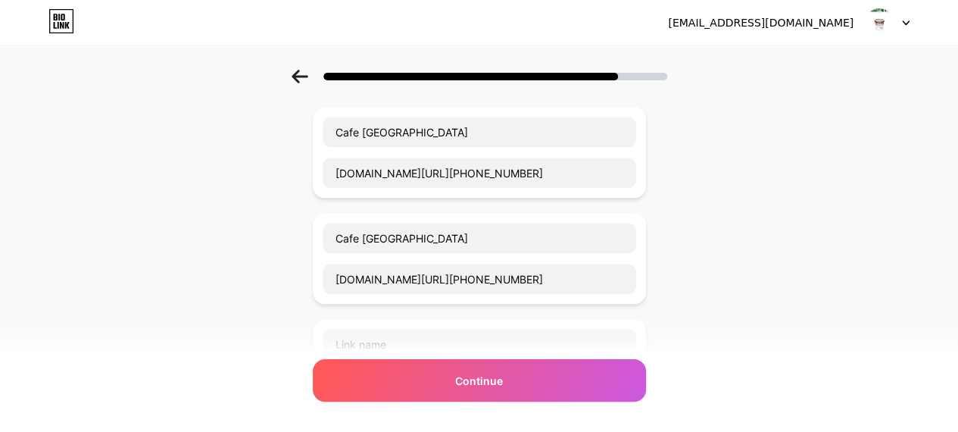
scroll to position [753, 0]
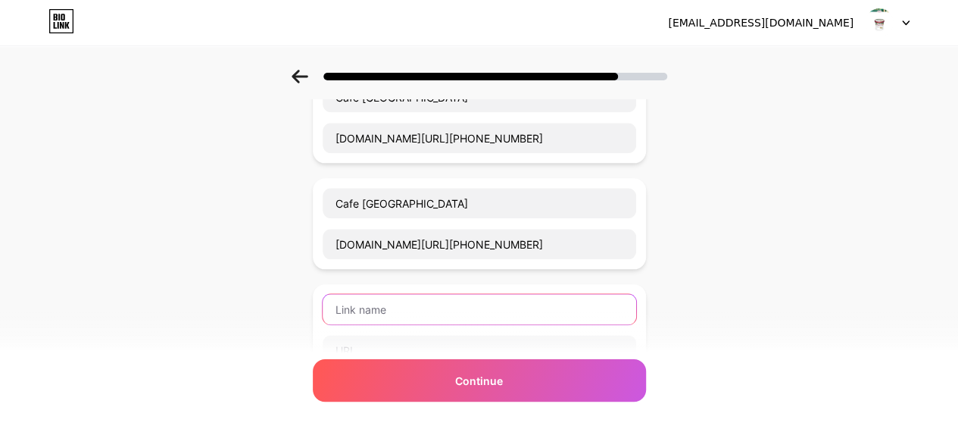
click at [428, 298] on input "text" at bounding box center [479, 309] width 313 height 30
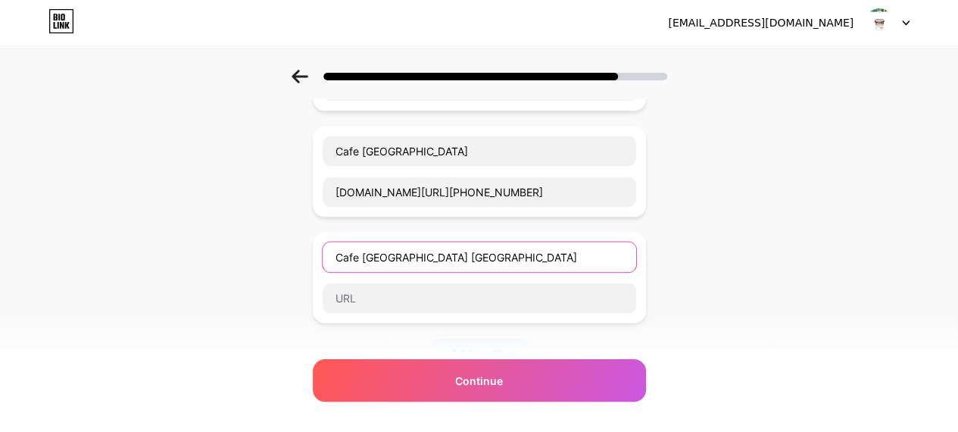
scroll to position [829, 0]
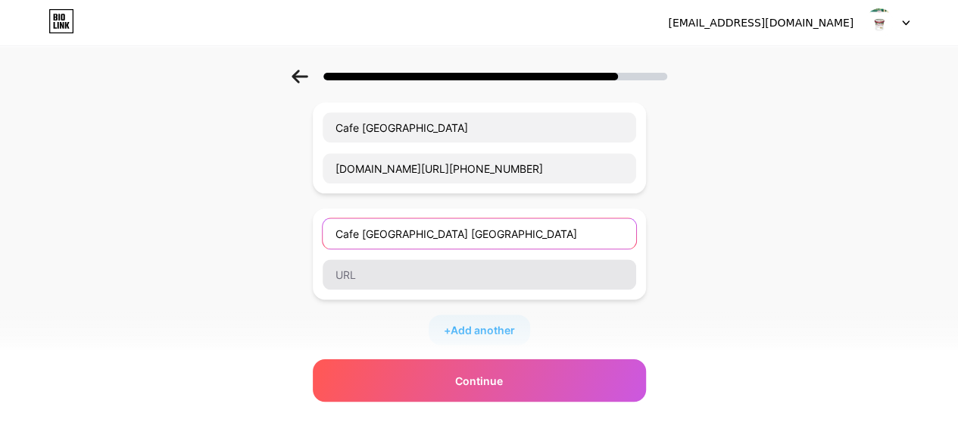
type input "Cafe [GEOGRAPHIC_DATA] [GEOGRAPHIC_DATA]"
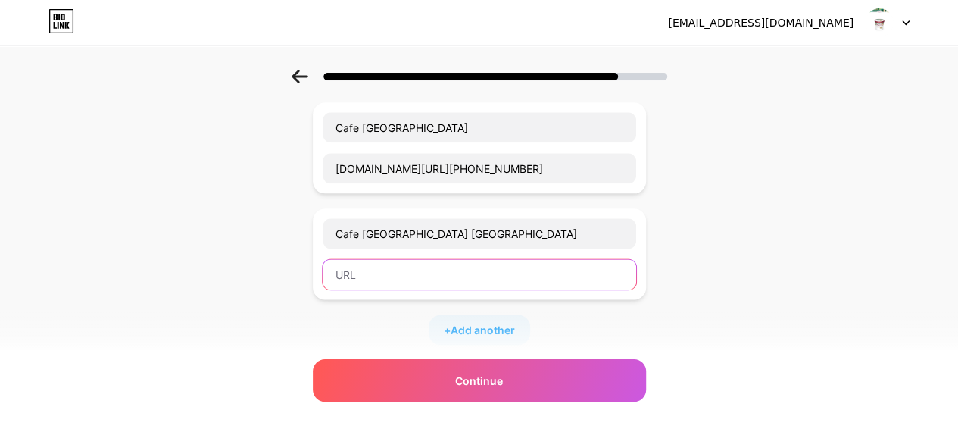
click at [460, 275] on input "text" at bounding box center [479, 274] width 313 height 30
paste input "[PHONE_NUMBER]"
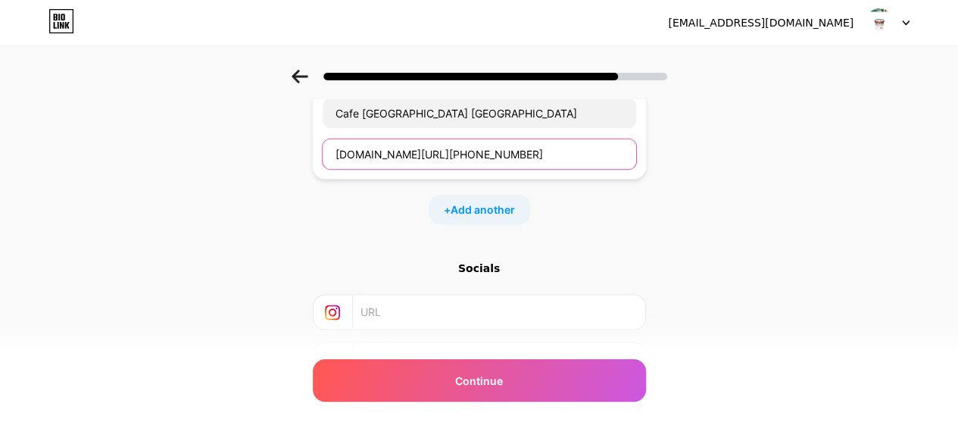
scroll to position [984, 0]
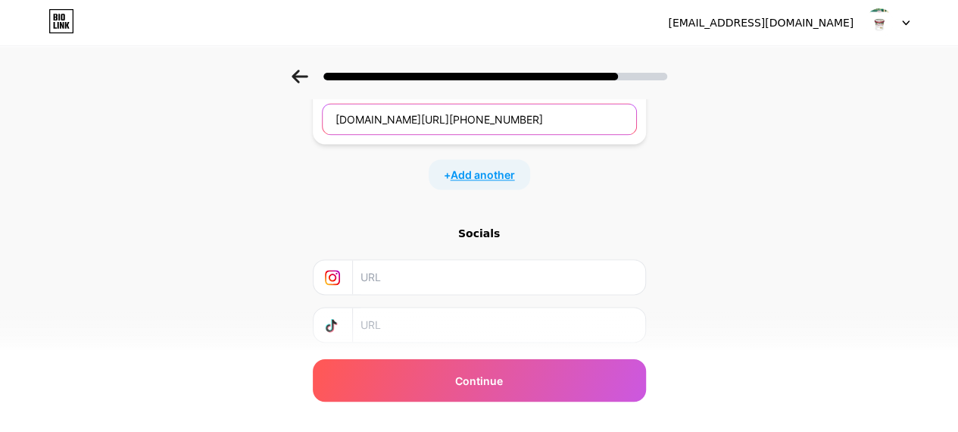
type input "[DOMAIN_NAME][URL][PHONE_NUMBER]"
click at [459, 170] on span "Add another" at bounding box center [483, 175] width 64 height 16
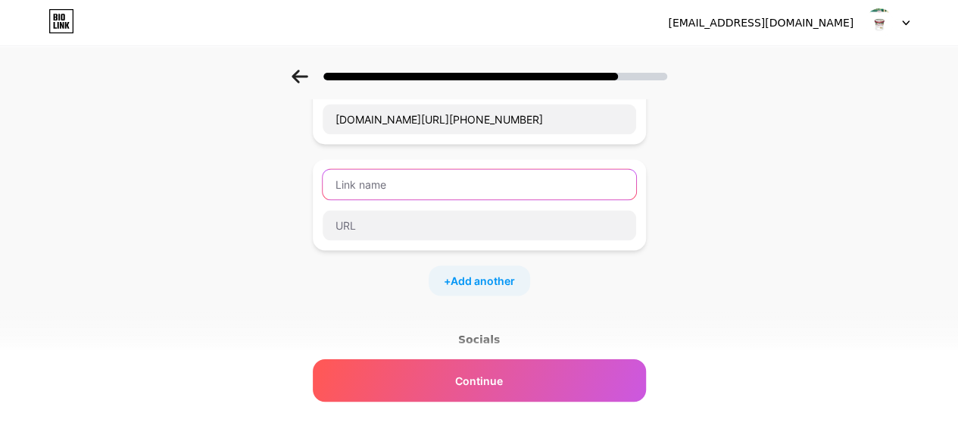
click at [477, 177] on input "text" at bounding box center [479, 184] width 313 height 30
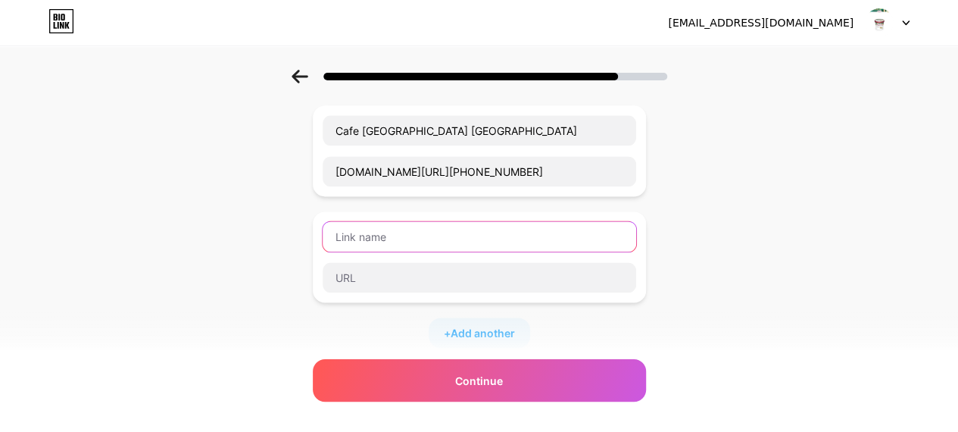
scroll to position [909, 0]
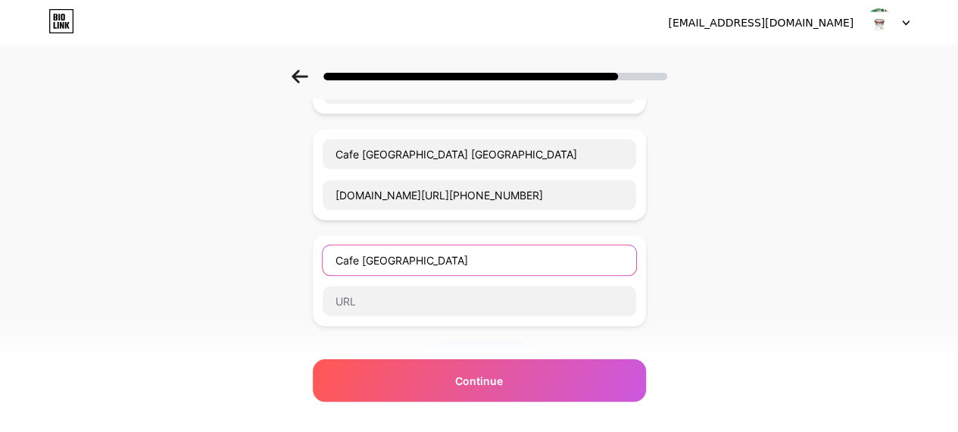
type input "Cafe [GEOGRAPHIC_DATA]"
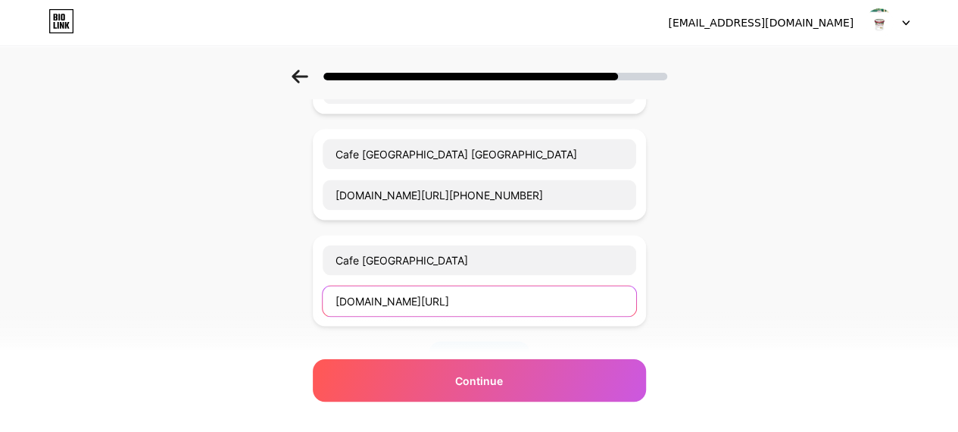
paste input "[PHONE_NUMBER]"
type input "[DOMAIN_NAME][URL][PHONE_NUMBER]"
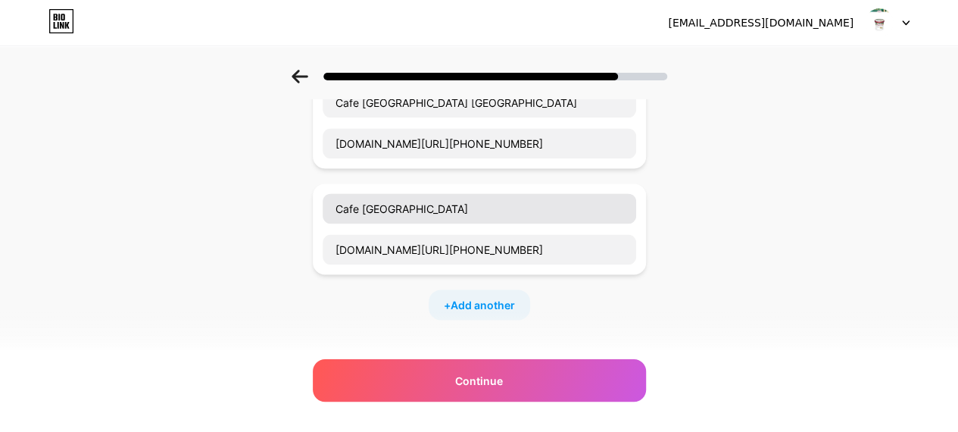
scroll to position [984, 0]
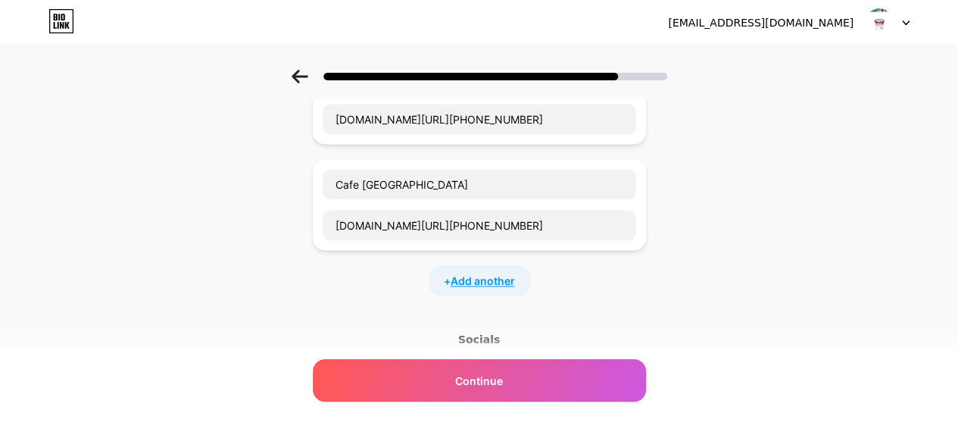
click at [507, 276] on span "Add another" at bounding box center [483, 281] width 64 height 16
click at [438, 284] on input "text" at bounding box center [479, 290] width 313 height 30
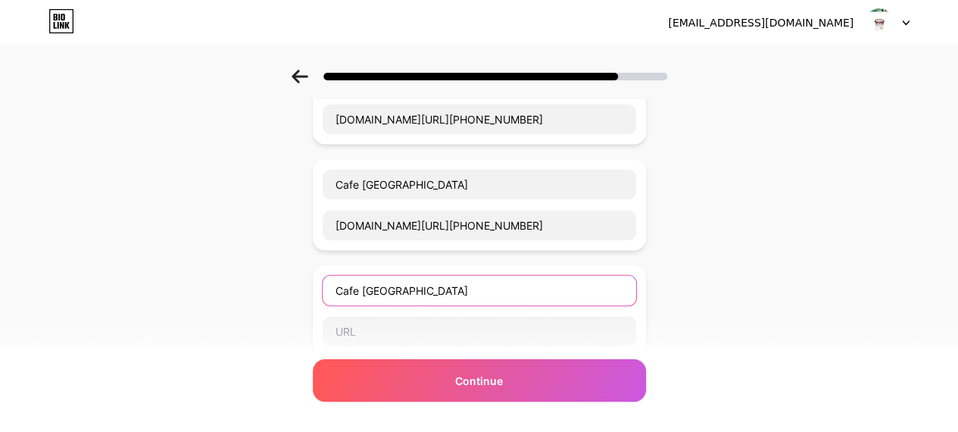
type input "Cafe [GEOGRAPHIC_DATA]"
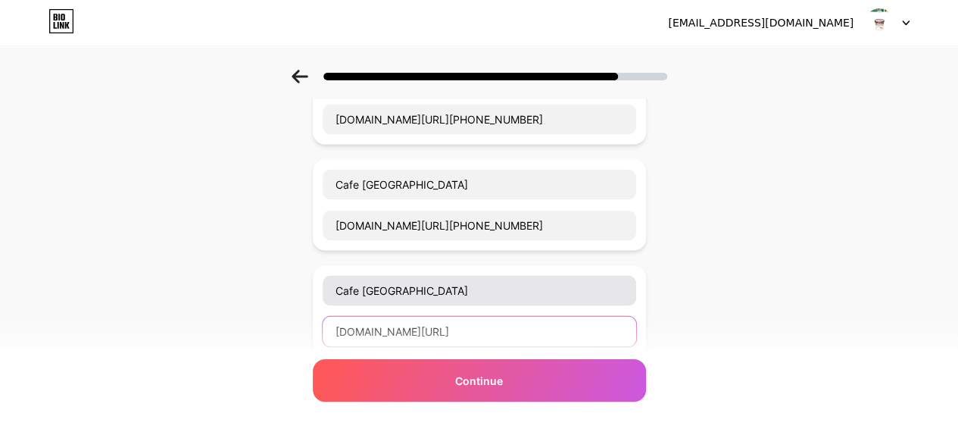
paste input "[PHONE_NUMBER]"
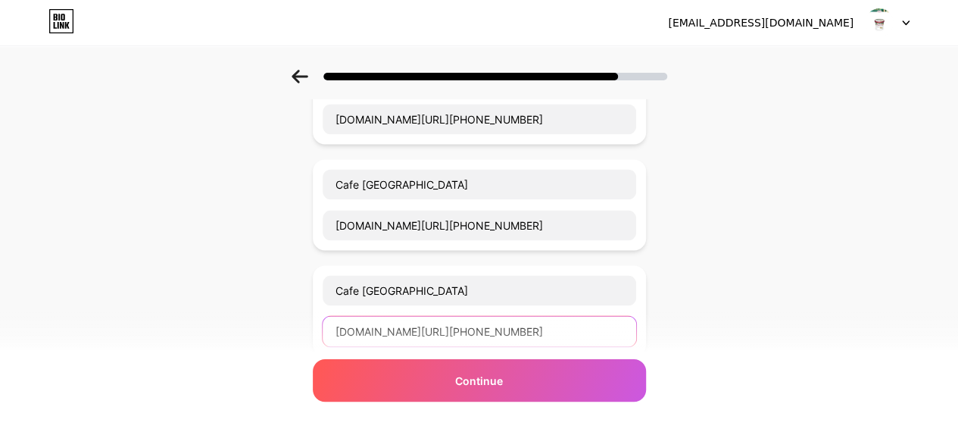
type input "[DOMAIN_NAME][URL][PHONE_NUMBER]"
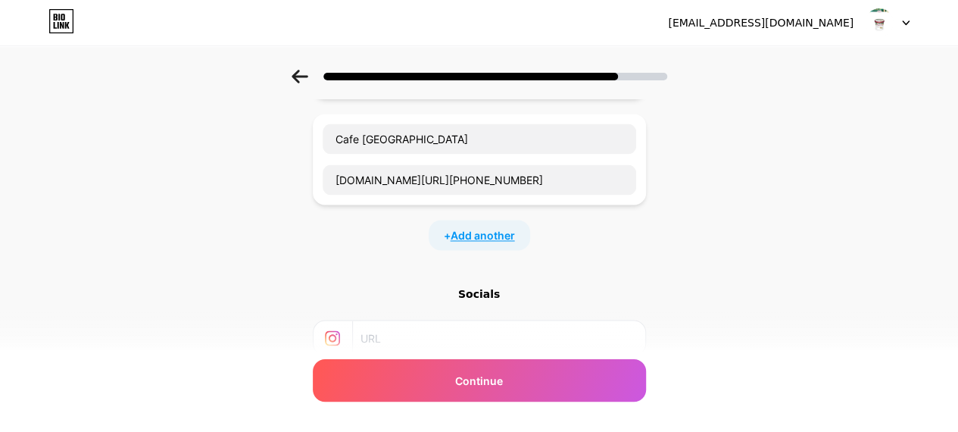
click at [479, 227] on span "Add another" at bounding box center [483, 235] width 64 height 16
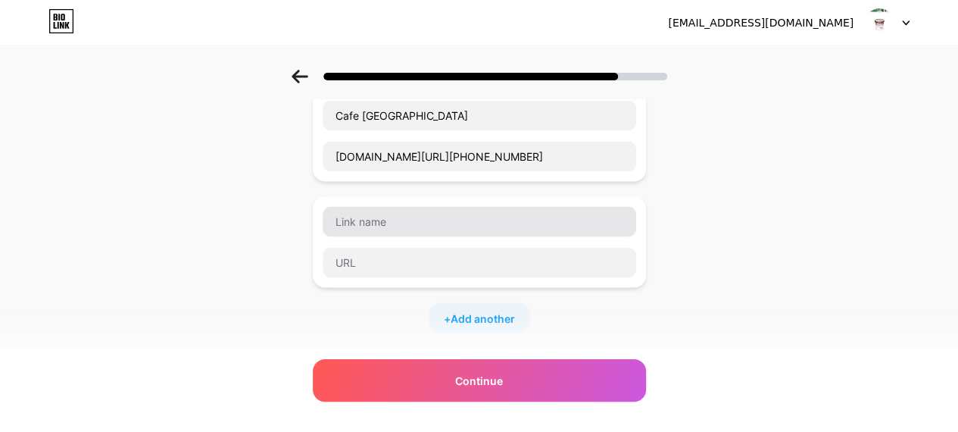
scroll to position [1136, 0]
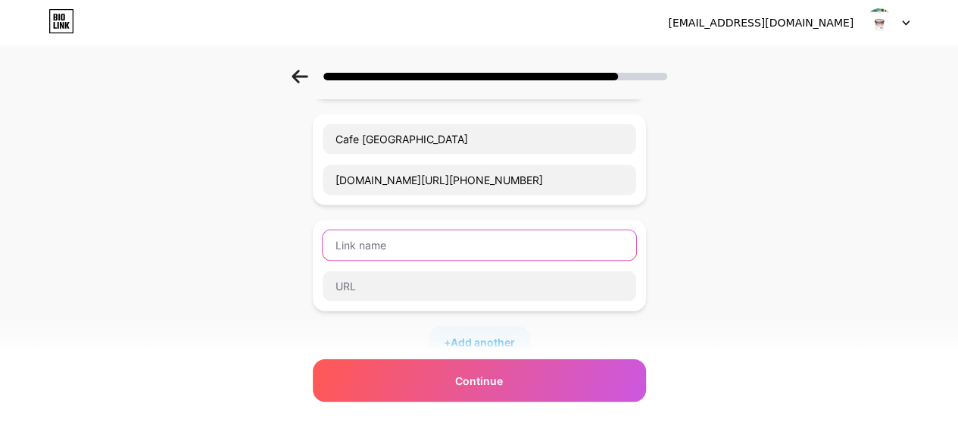
click at [454, 235] on input "text" at bounding box center [479, 244] width 313 height 30
paste input "Cafe [GEOGRAPHIC_DATA] 2"
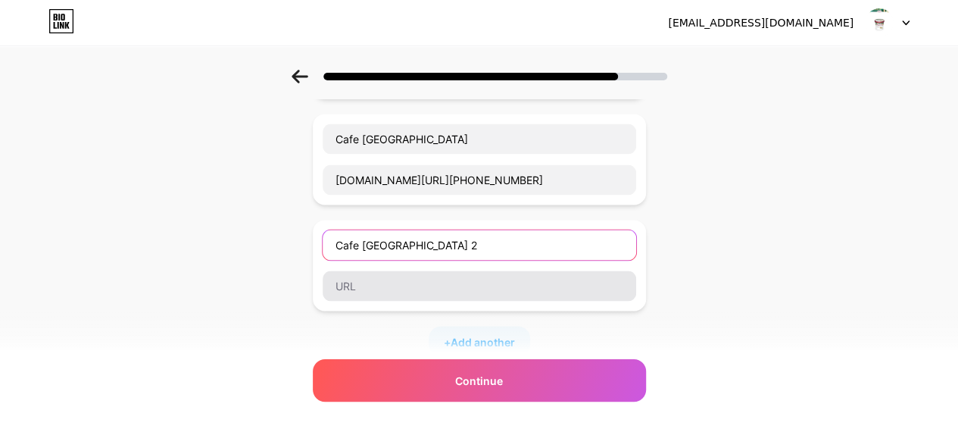
type input "Cafe [GEOGRAPHIC_DATA] 2"
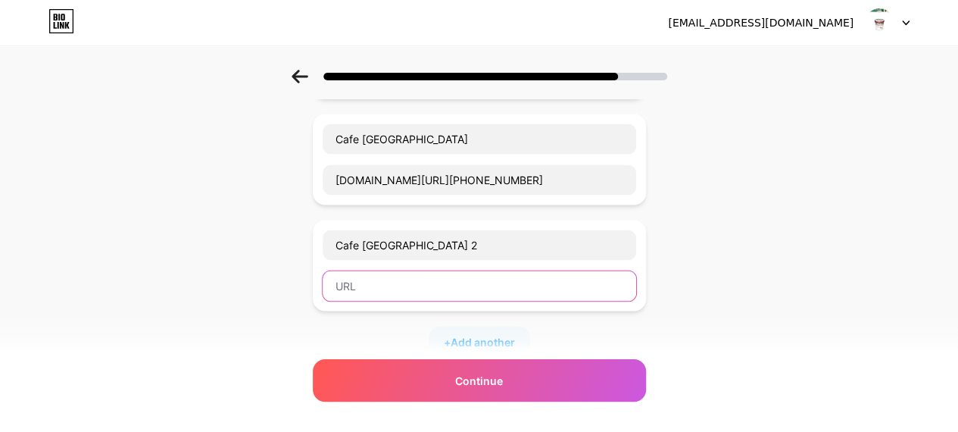
click at [442, 270] on input "text" at bounding box center [479, 285] width 313 height 30
type input "W"
paste input "[PHONE_NUMBER]"
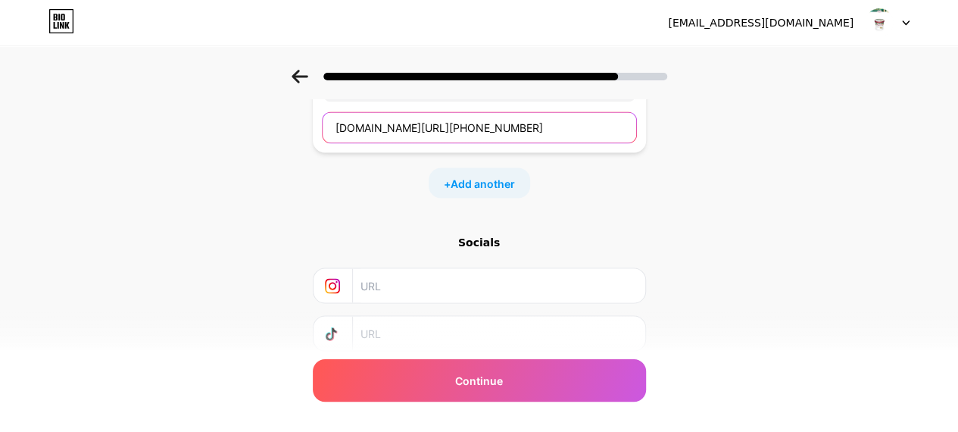
scroll to position [1363, 0]
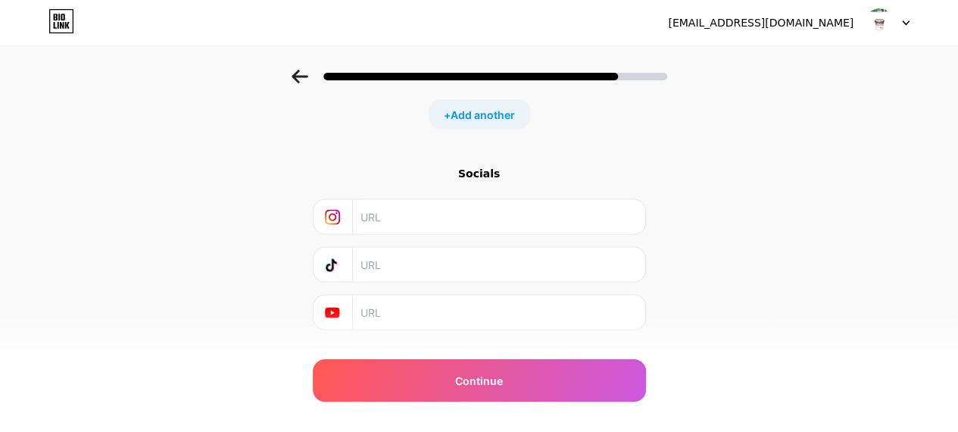
type input "[DOMAIN_NAME][URL][PHONE_NUMBER]"
click at [644, 214] on div at bounding box center [479, 216] width 333 height 36
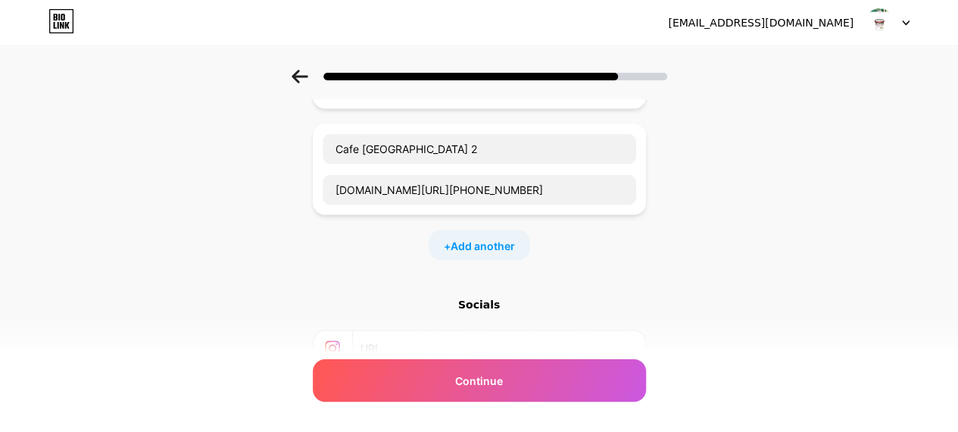
scroll to position [1308, 0]
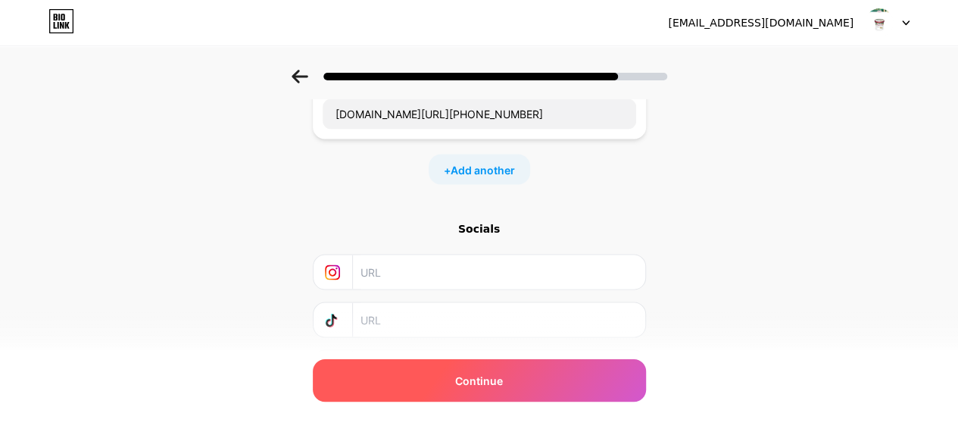
click at [492, 384] on span "Continue" at bounding box center [479, 381] width 48 height 16
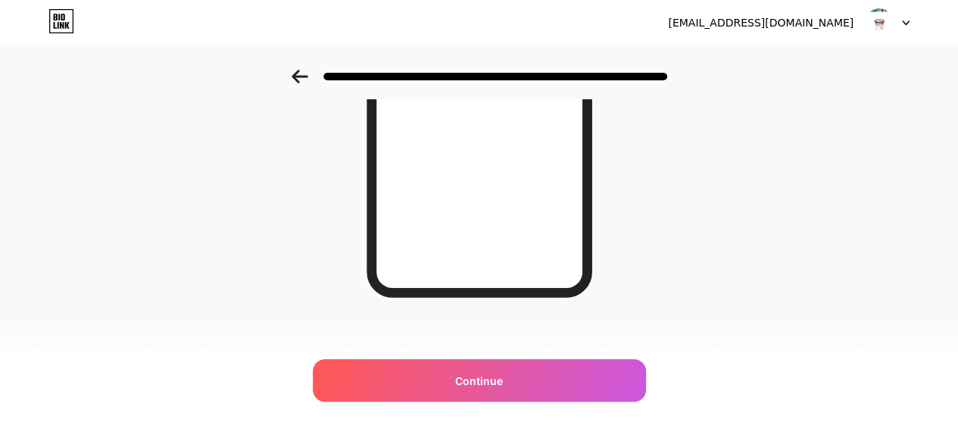
scroll to position [329, 0]
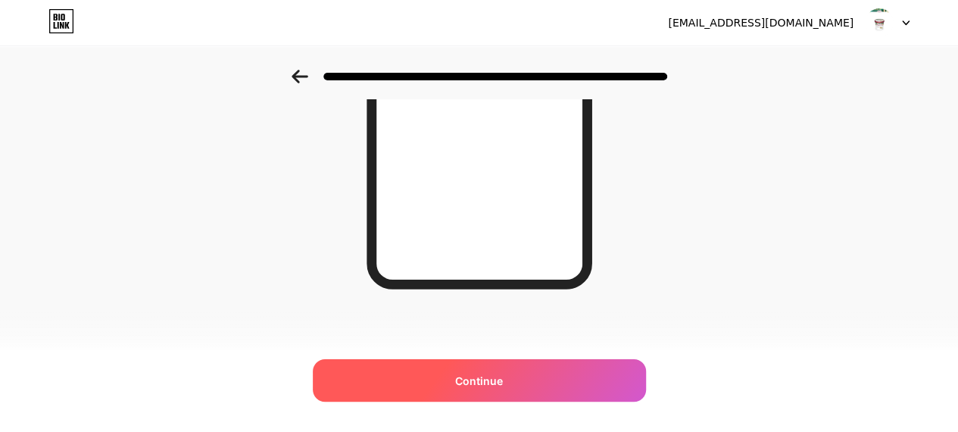
click at [485, 388] on div "Continue" at bounding box center [479, 380] width 333 height 42
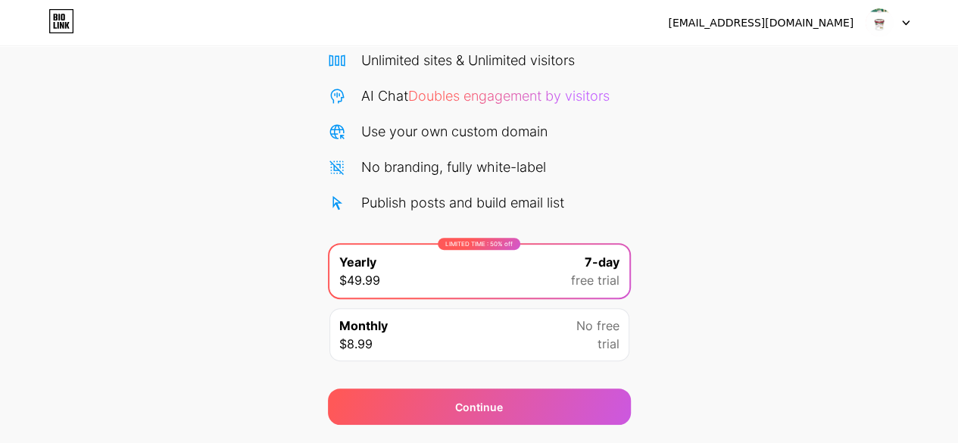
scroll to position [89, 0]
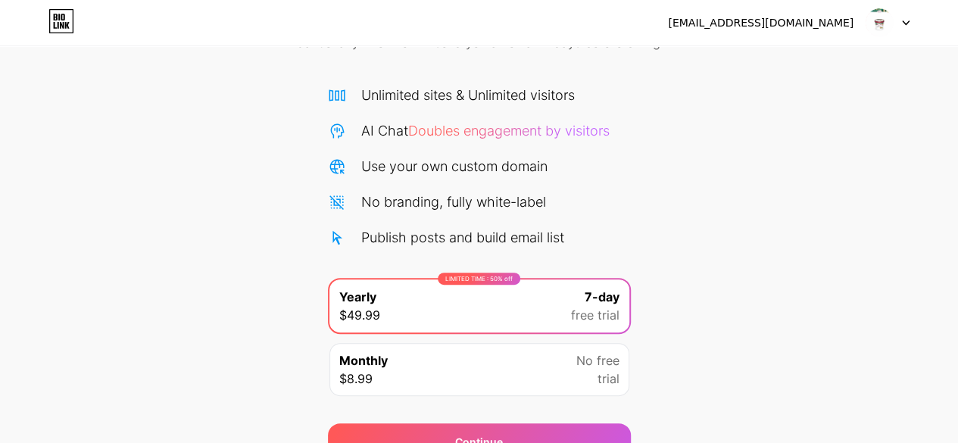
click at [482, 361] on div "Monthly $8.99 No free trial" at bounding box center [479, 369] width 300 height 53
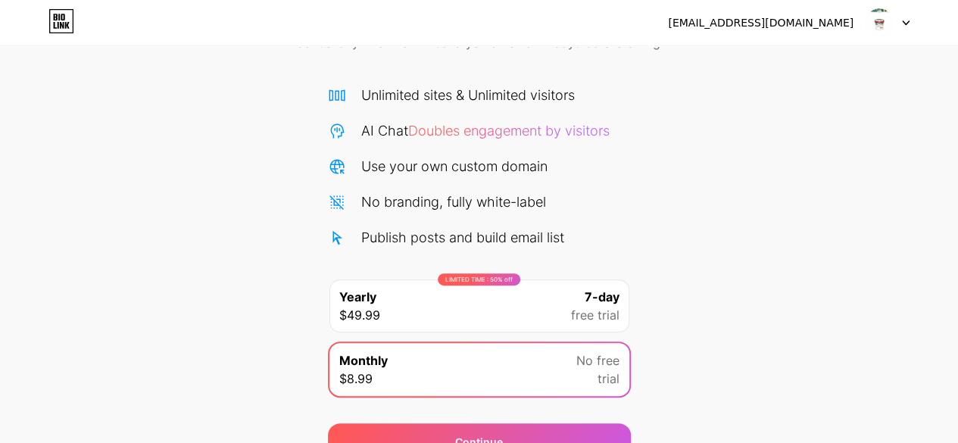
click at [484, 320] on div "LIMITED TIME : 50% off Yearly $49.99 7-day free trial" at bounding box center [479, 305] width 300 height 53
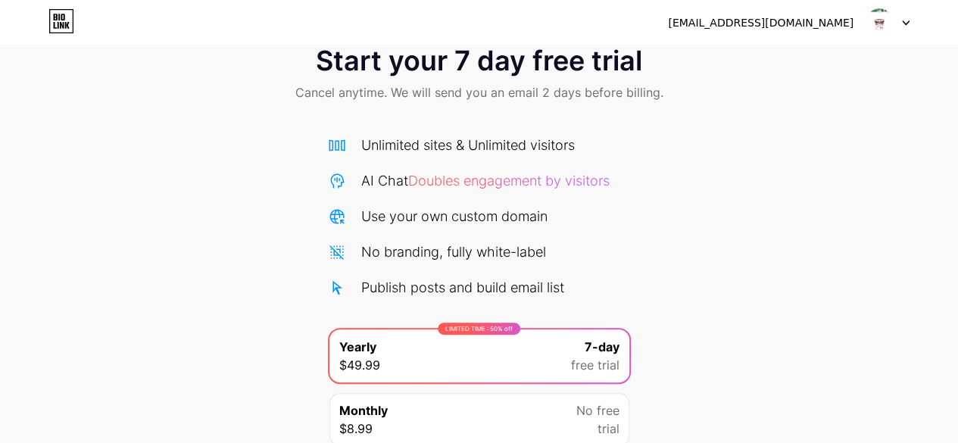
scroll to position [0, 0]
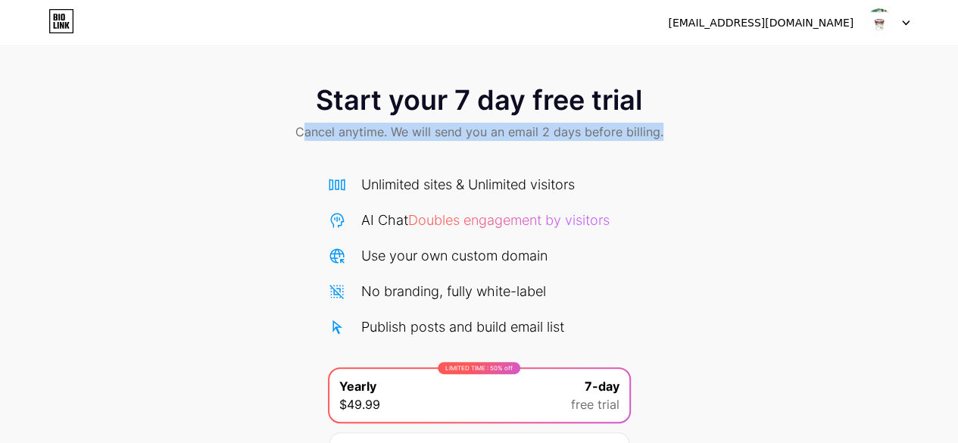
drag, startPoint x: 307, startPoint y: 129, endPoint x: 672, endPoint y: 132, distance: 364.2
click at [672, 132] on div "Start your 7 day free trial Cancel anytime. We will send you an email 2 days be…" at bounding box center [479, 114] width 958 height 89
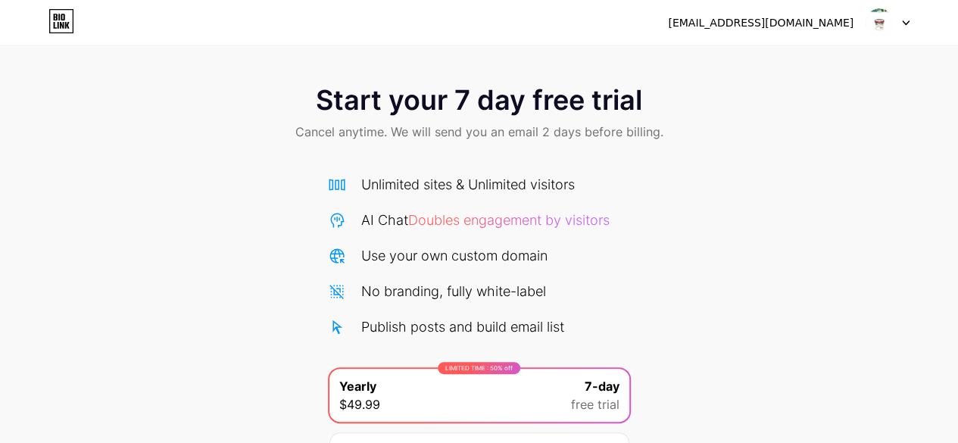
click at [672, 132] on div "Start your 7 day free trial Cancel anytime. We will send you an email 2 days be…" at bounding box center [479, 114] width 958 height 89
click at [668, 131] on div "Start your 7 day free trial Cancel anytime. We will send you an email 2 days be…" at bounding box center [479, 114] width 958 height 89
click at [654, 129] on span "Cancel anytime. We will send you an email 2 days before billing." at bounding box center [479, 132] width 368 height 18
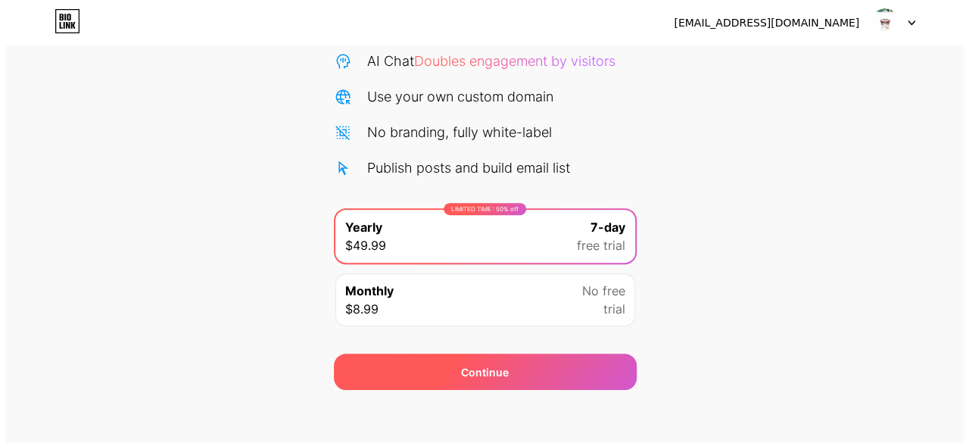
scroll to position [165, 0]
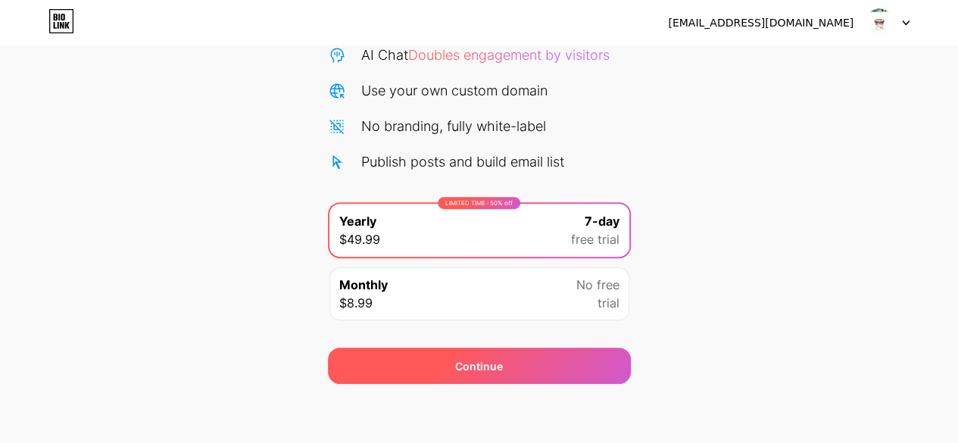
click at [600, 355] on div "Continue" at bounding box center [479, 366] width 303 height 36
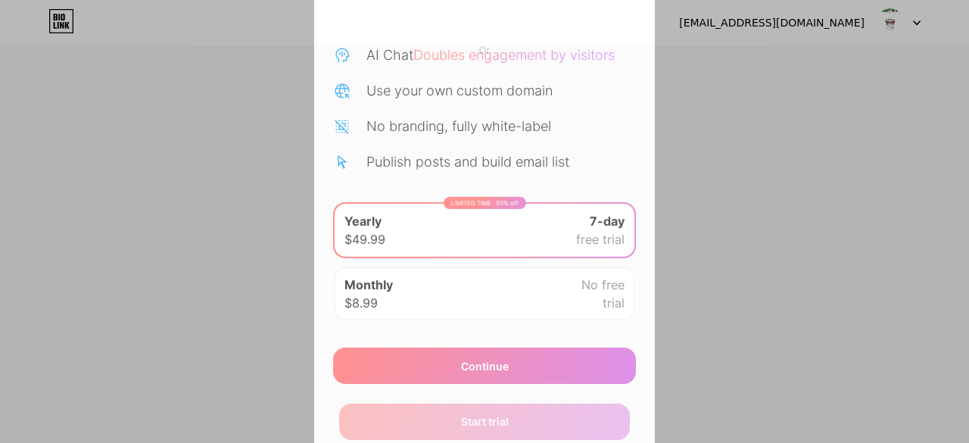
scroll to position [164, 0]
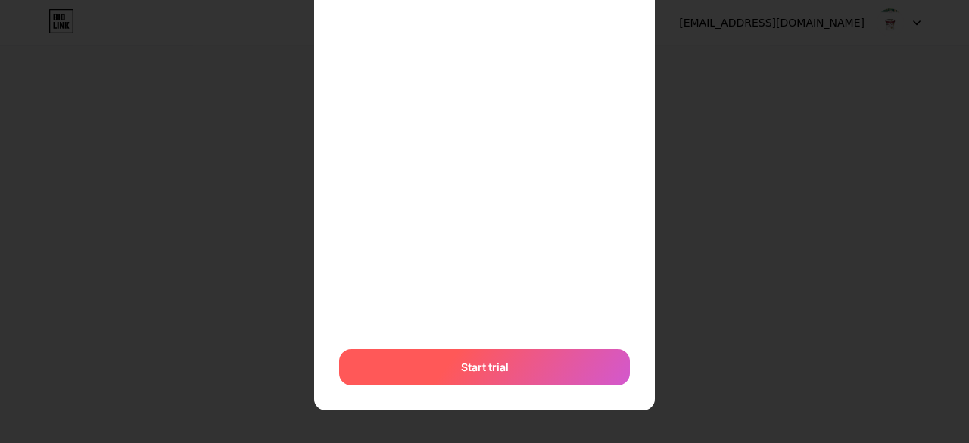
click at [485, 366] on span "Start trial" at bounding box center [485, 367] width 48 height 16
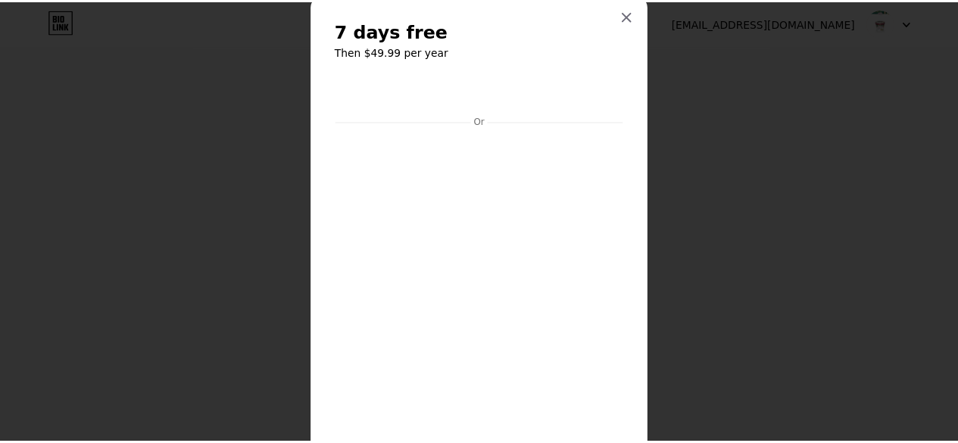
scroll to position [0, 0]
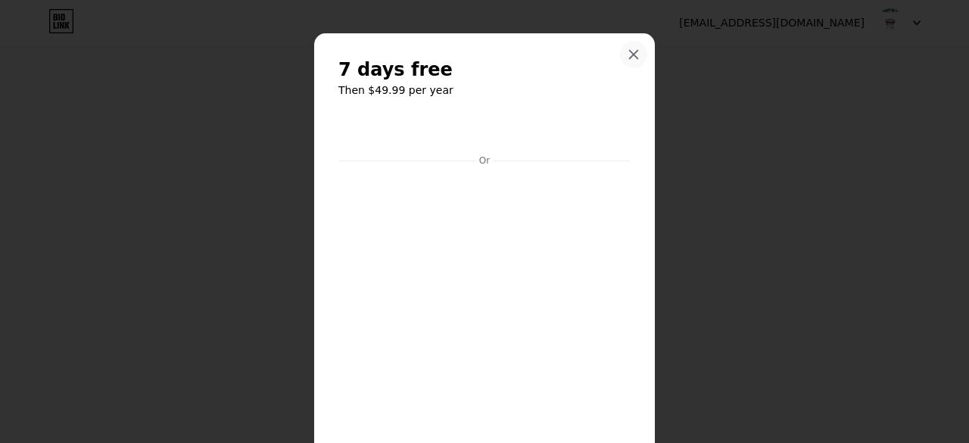
click at [631, 58] on icon at bounding box center [634, 54] width 12 height 12
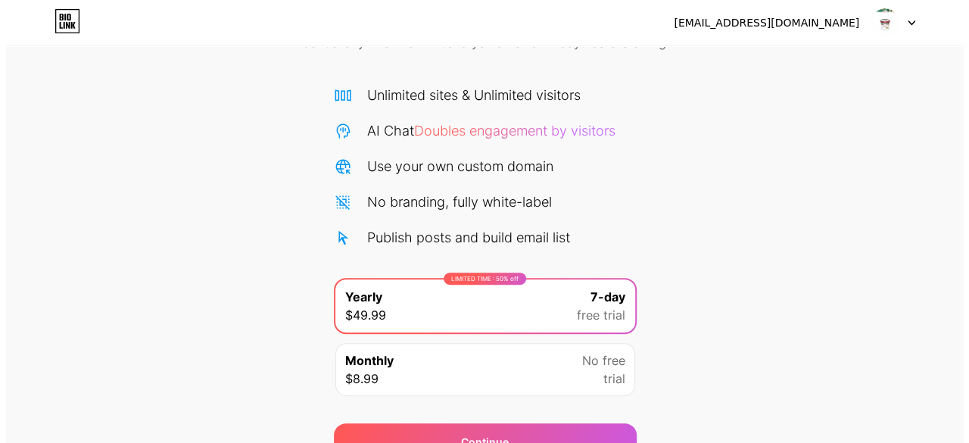
scroll to position [165, 0]
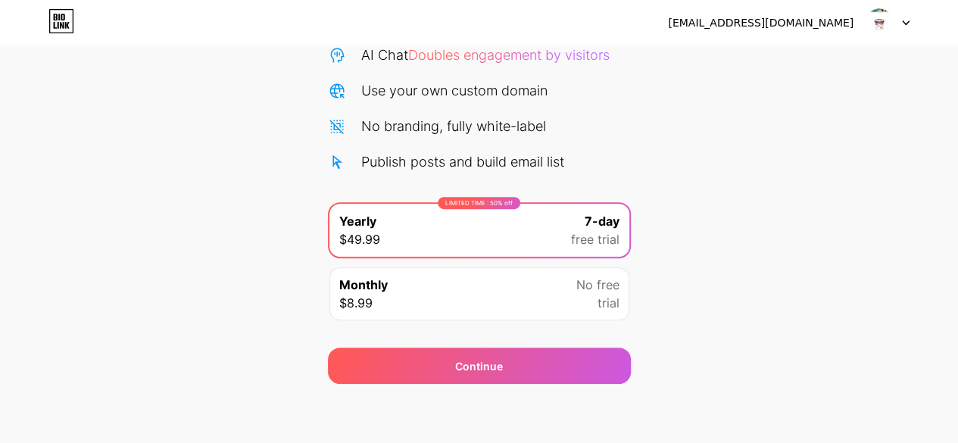
click at [598, 294] on span "trial" at bounding box center [608, 303] width 22 height 18
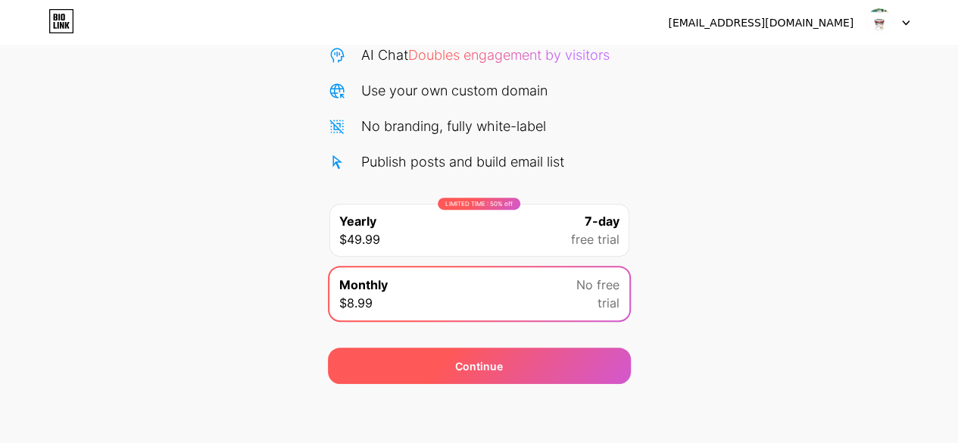
click at [528, 364] on div "Continue" at bounding box center [479, 366] width 303 height 36
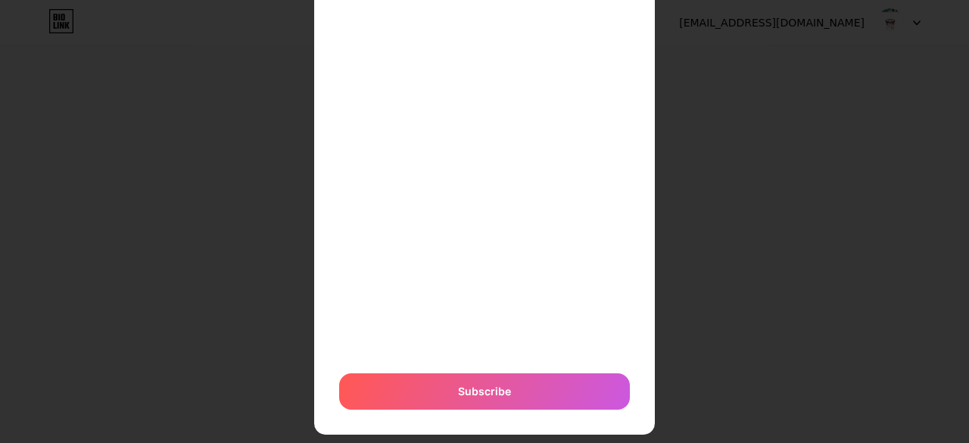
scroll to position [173, 0]
